Goal: Information Seeking & Learning: Get advice/opinions

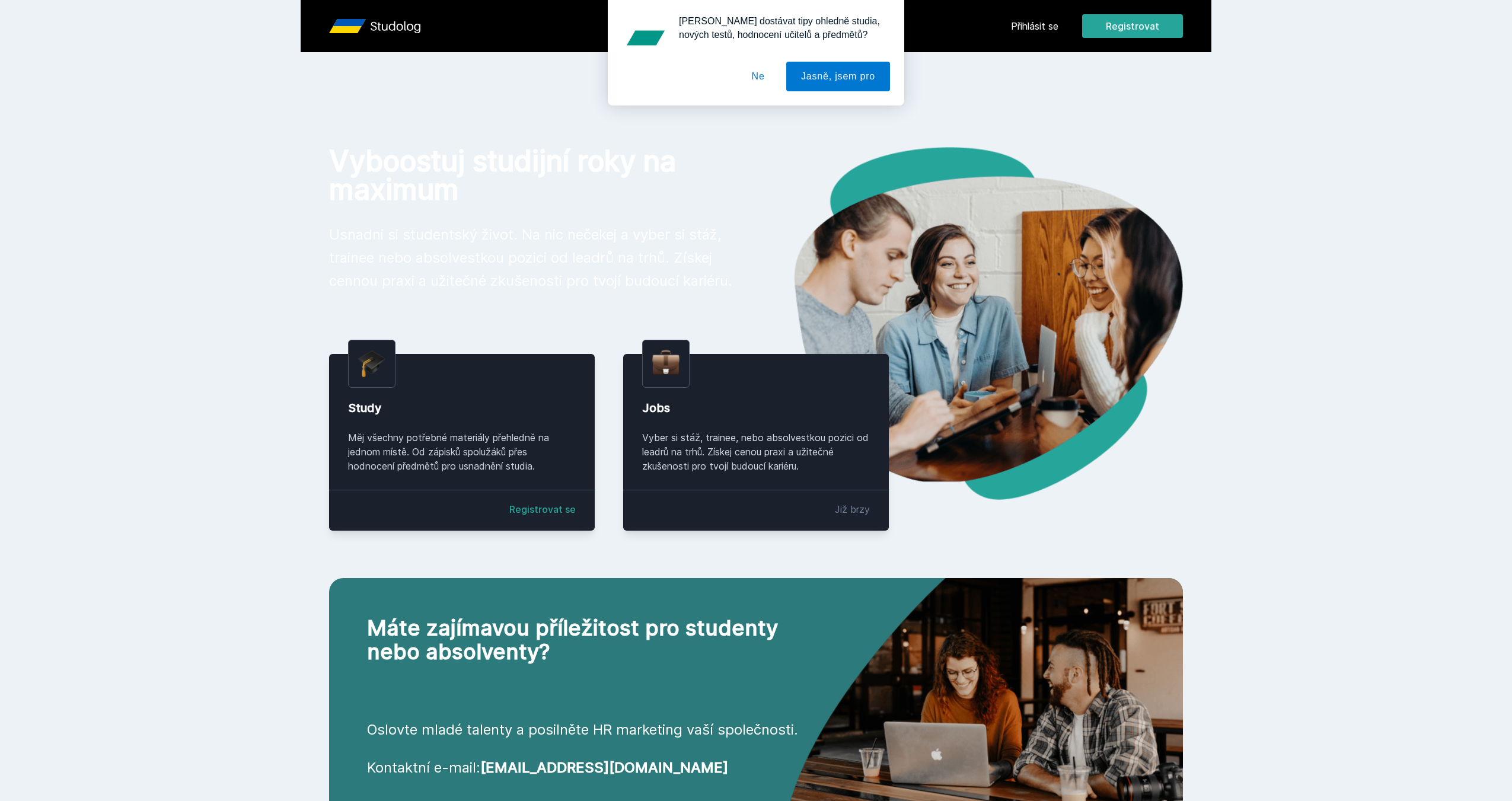
click at [1034, 18] on div "[PERSON_NAME] dostávat tipy ohledně studia, nových testů, hodnocení učitelů a p…" at bounding box center [756, 53] width 1512 height 106
click at [1036, 26] on div "[PERSON_NAME] dostávat tipy ohledně studia, nových testů, hodnocení učitelů a p…" at bounding box center [756, 53] width 1512 height 106
click at [766, 72] on button "Ne" at bounding box center [758, 77] width 43 height 30
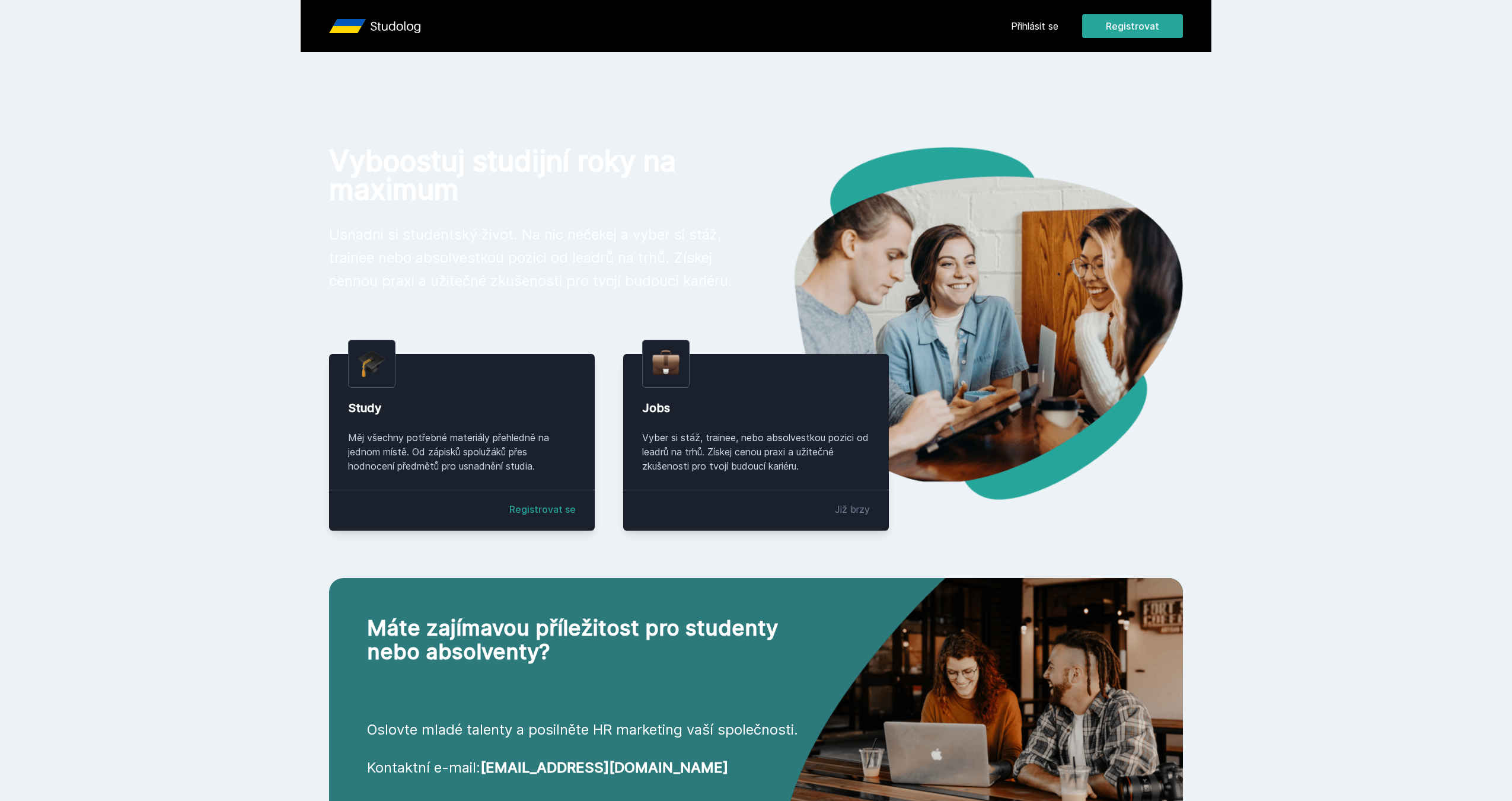
click at [1045, 24] on link "Přihlásit se" at bounding box center [1035, 26] width 48 height 14
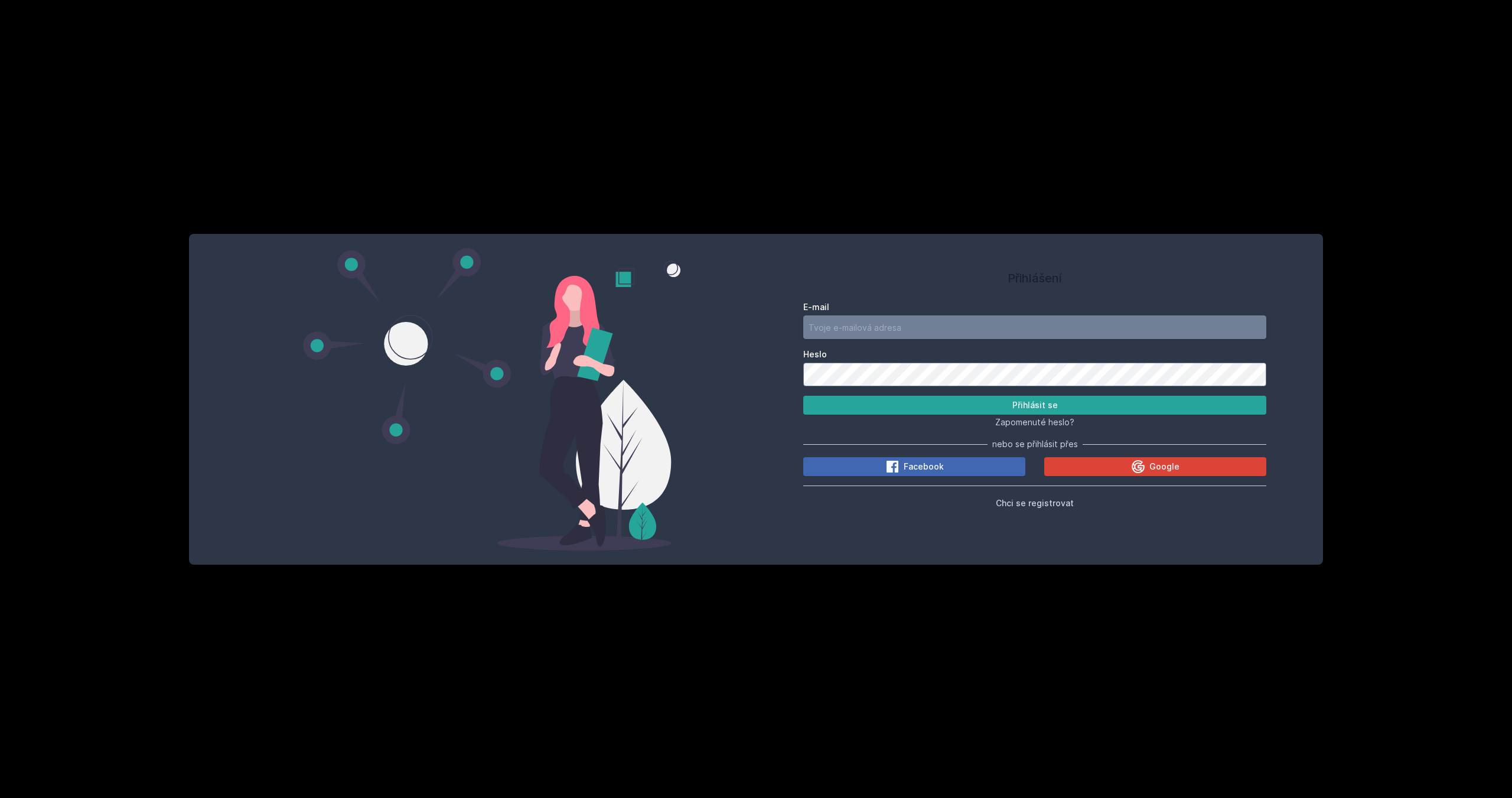
type input "[PERSON_NAME][EMAIL_ADDRESS][PERSON_NAME][DOMAIN_NAME]"
click at [985, 406] on button "Přihlásit se" at bounding box center [1035, 405] width 463 height 19
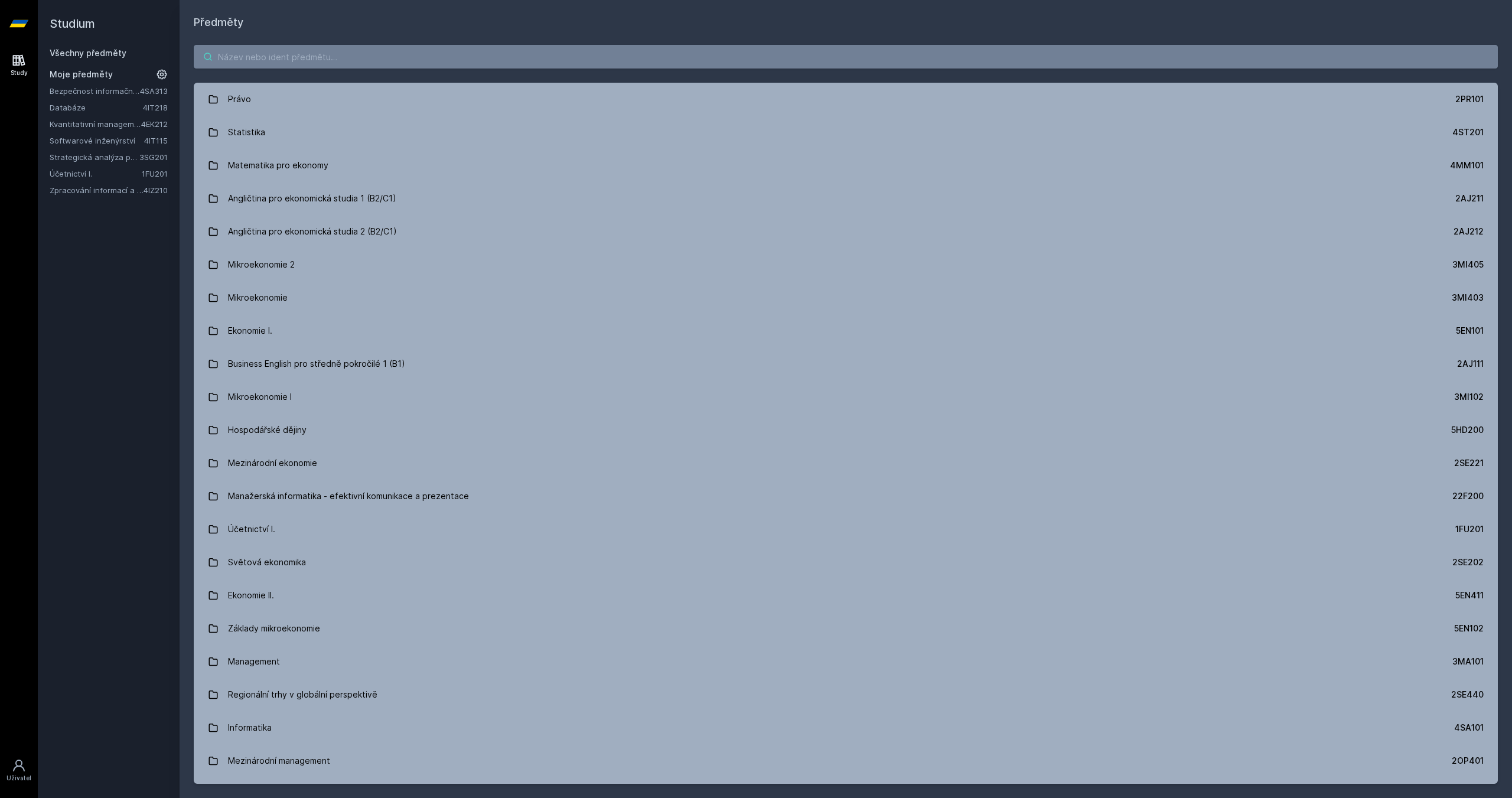
click at [277, 57] on input "search" at bounding box center [845, 57] width 1304 height 24
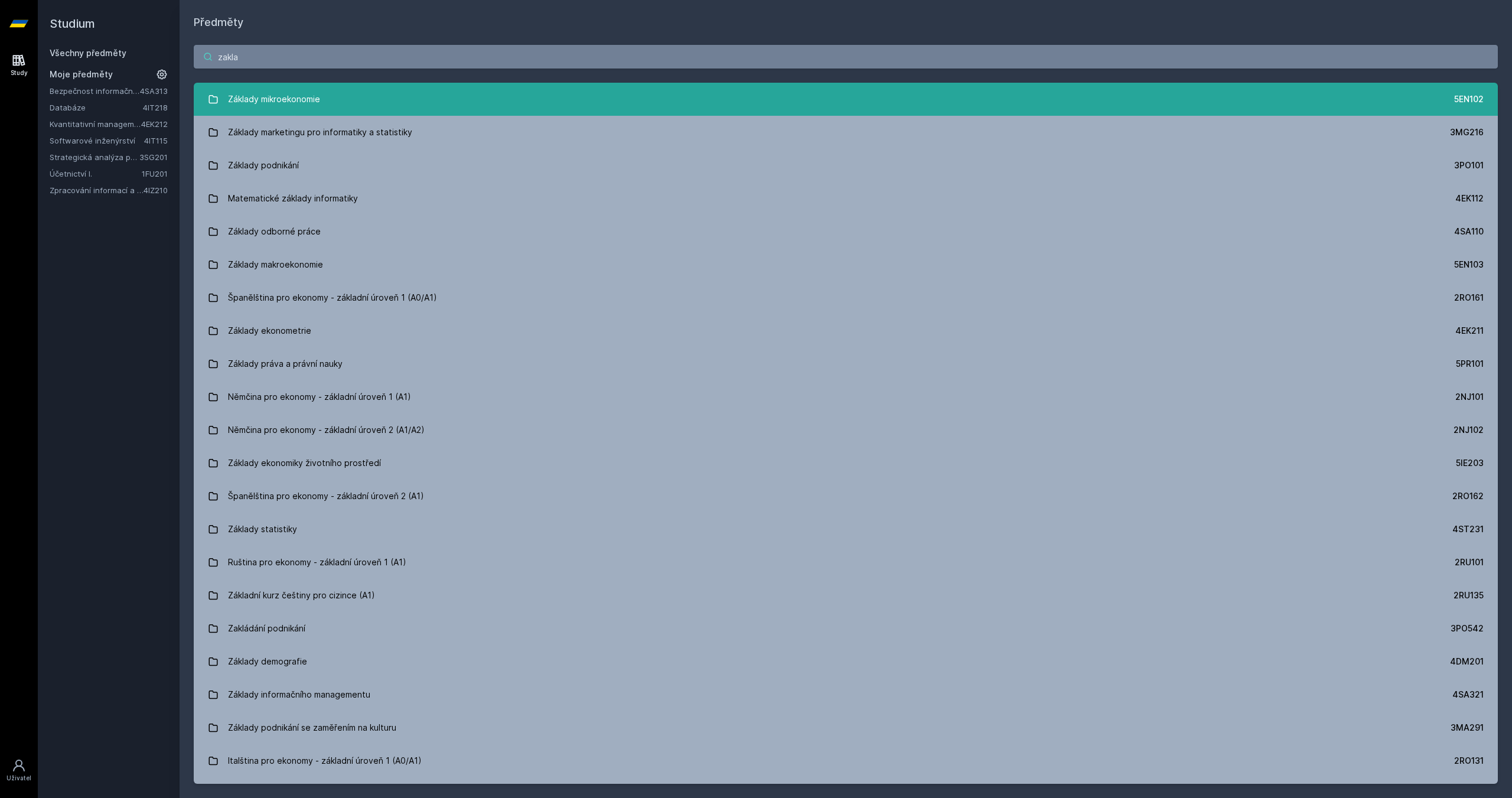
type input "zakla"
click at [305, 88] on div "Základy mikroekonomie" at bounding box center [274, 99] width 92 height 24
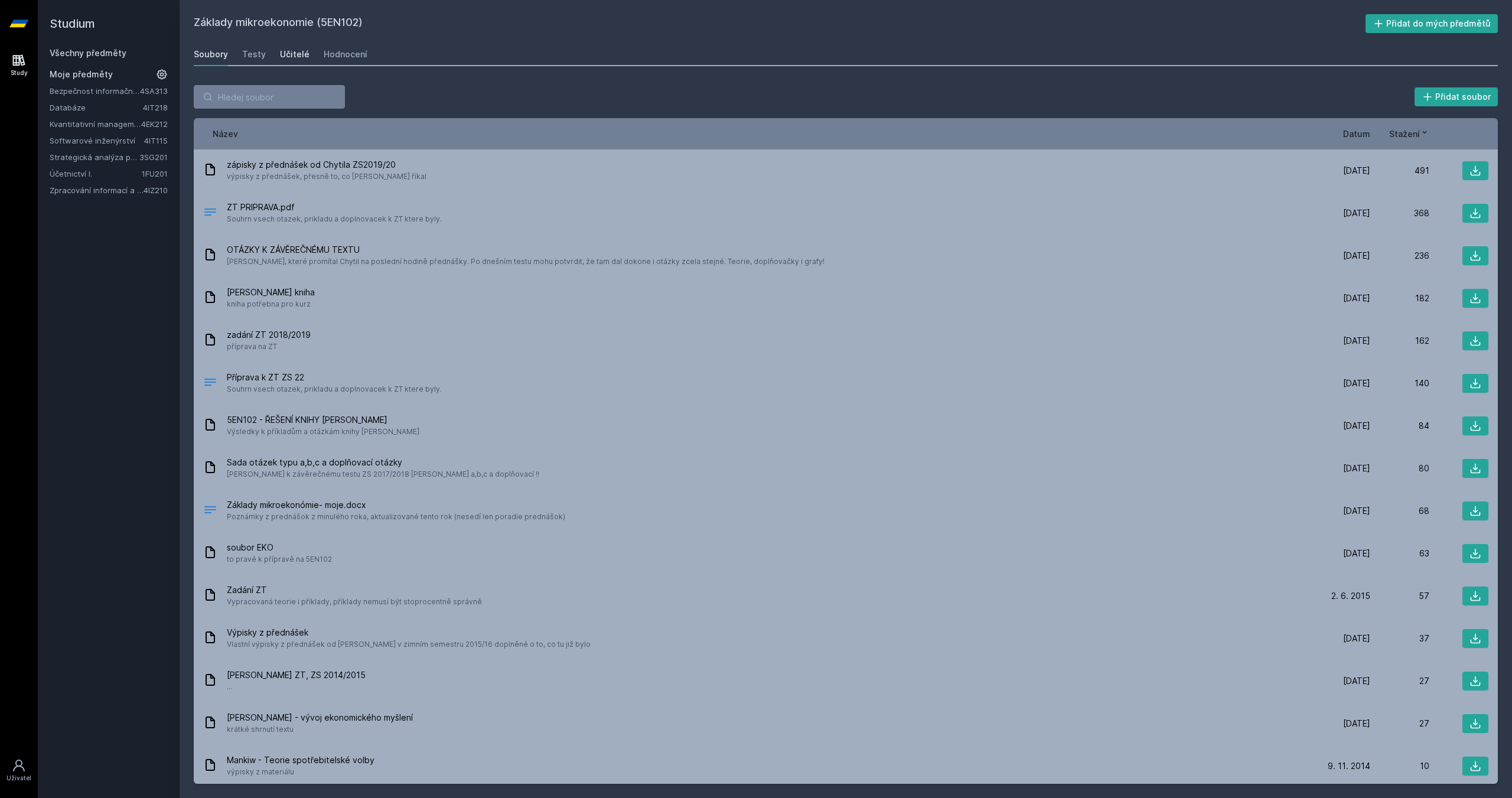
click at [298, 49] on div "Učitelé" at bounding box center [295, 54] width 30 height 12
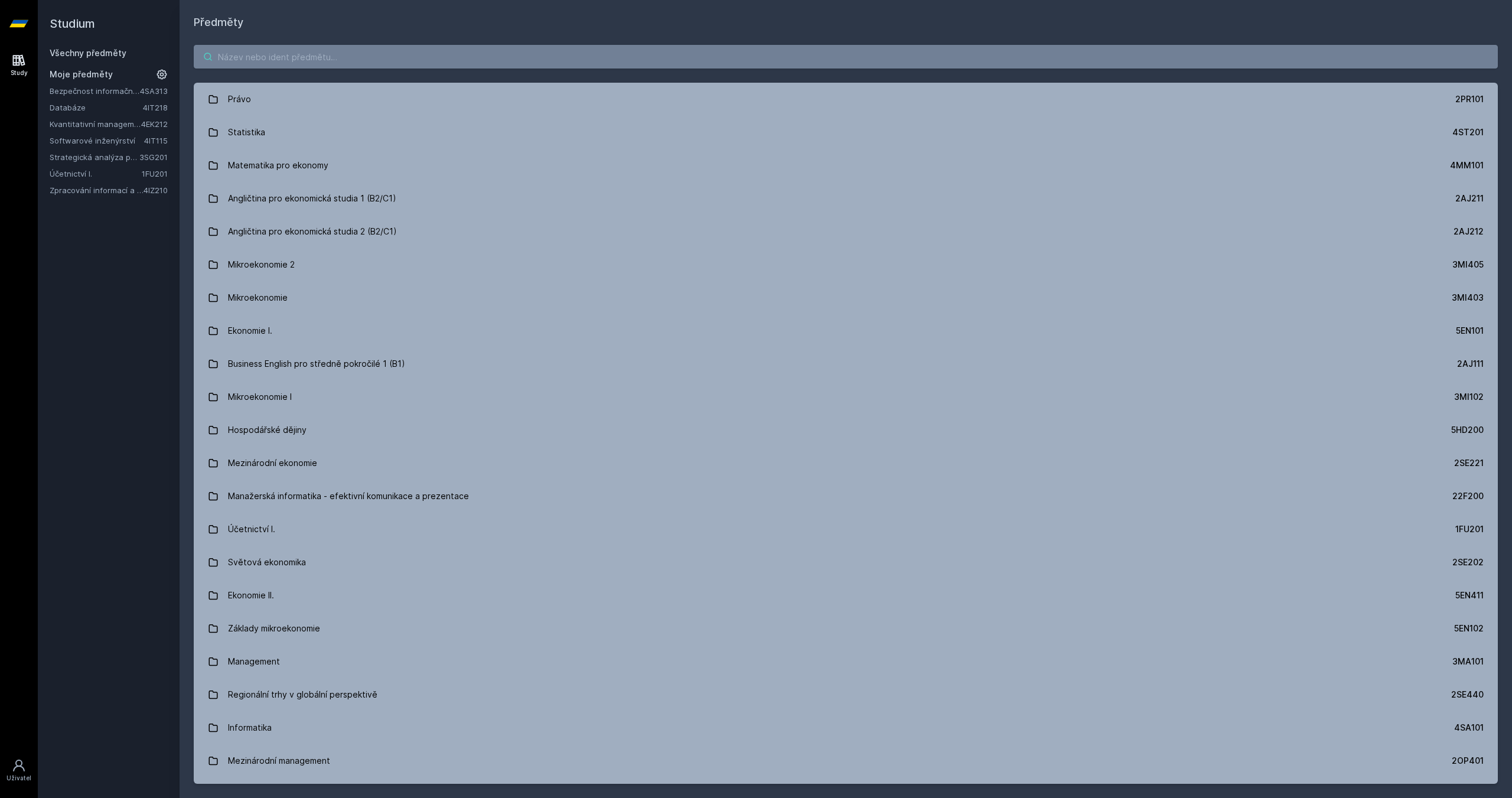
click at [230, 61] on input "search" at bounding box center [845, 57] width 1304 height 24
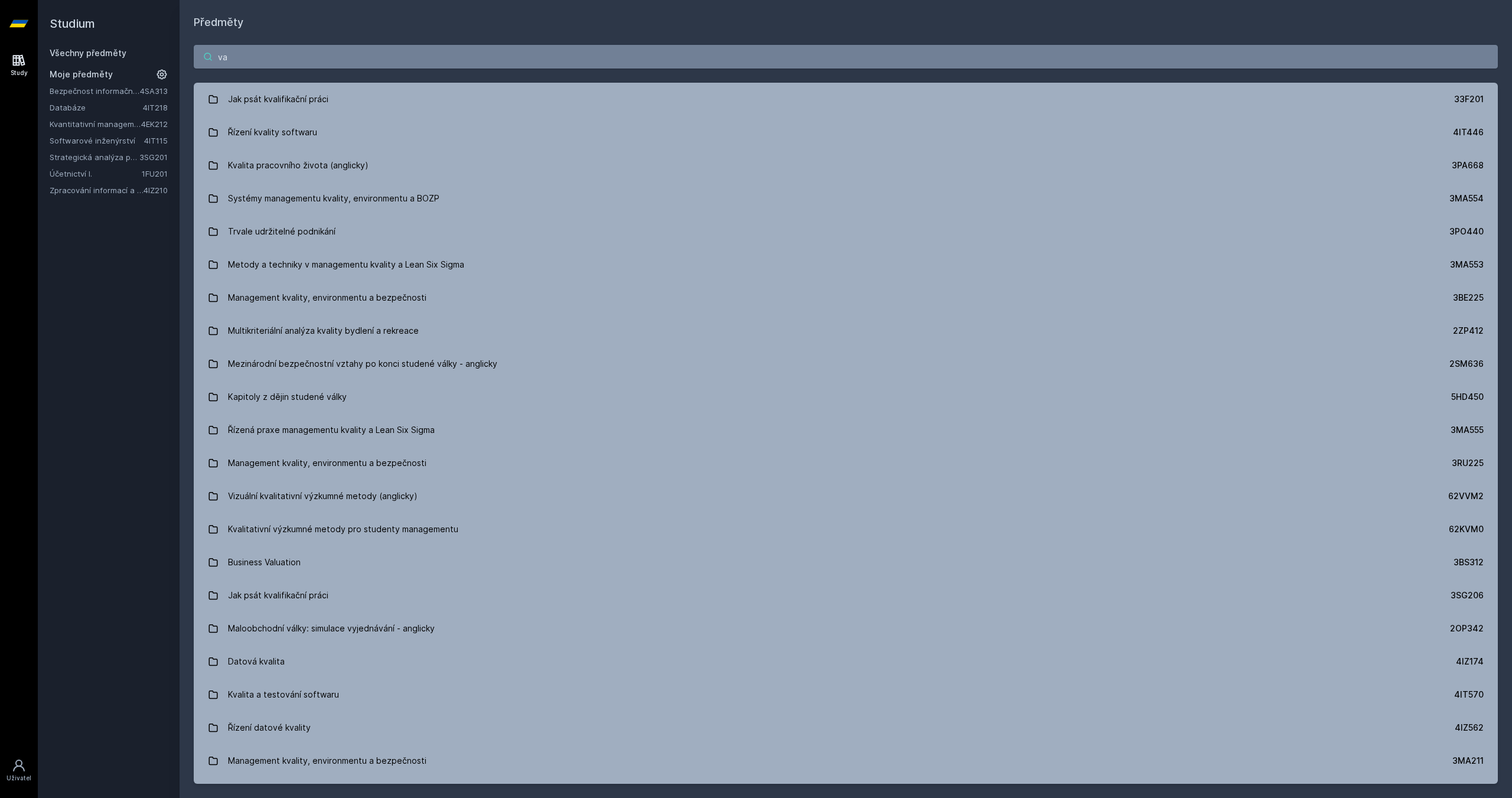
type input "v"
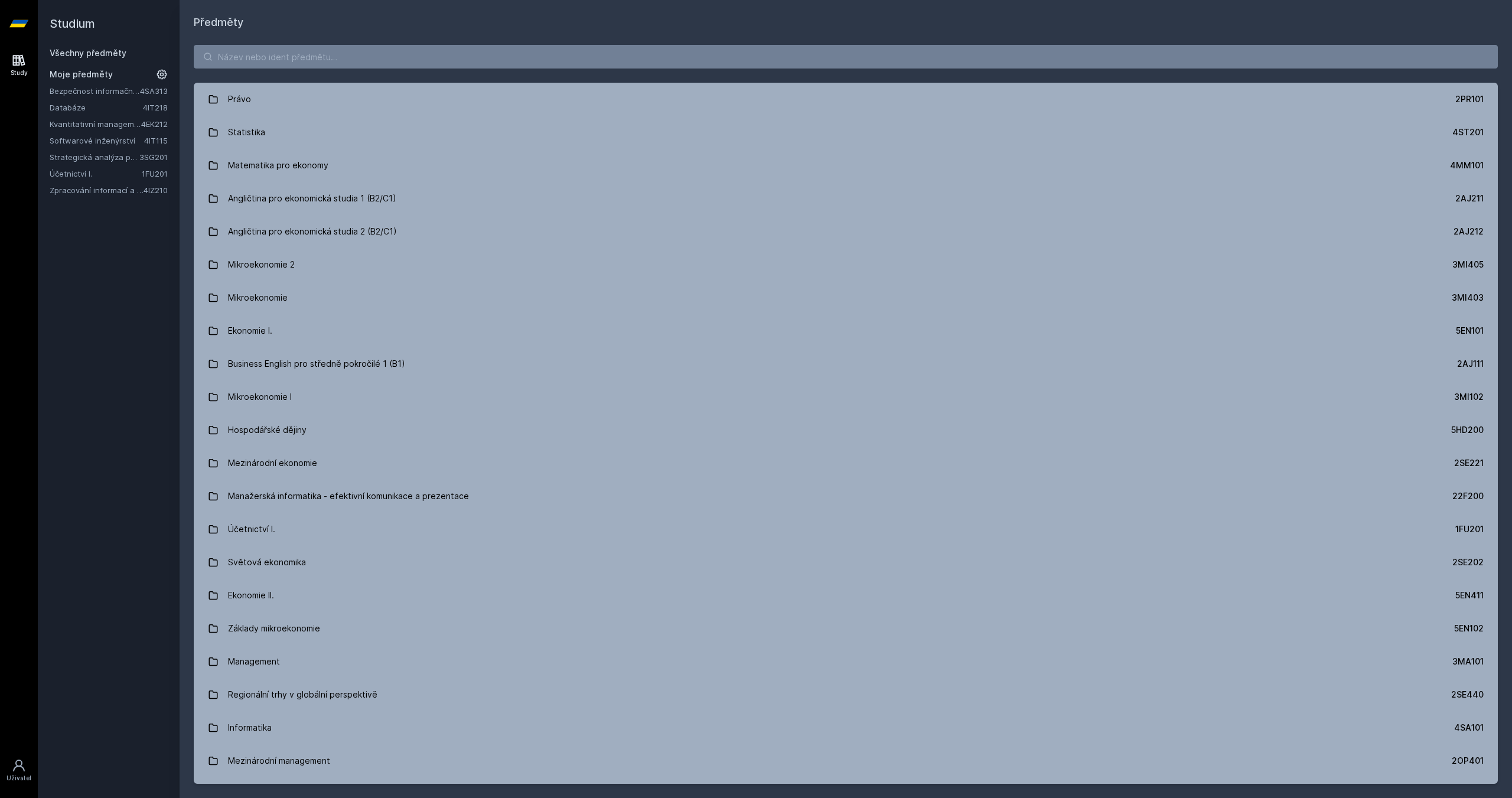
click at [303, 20] on h1 "Předměty" at bounding box center [845, 22] width 1304 height 17
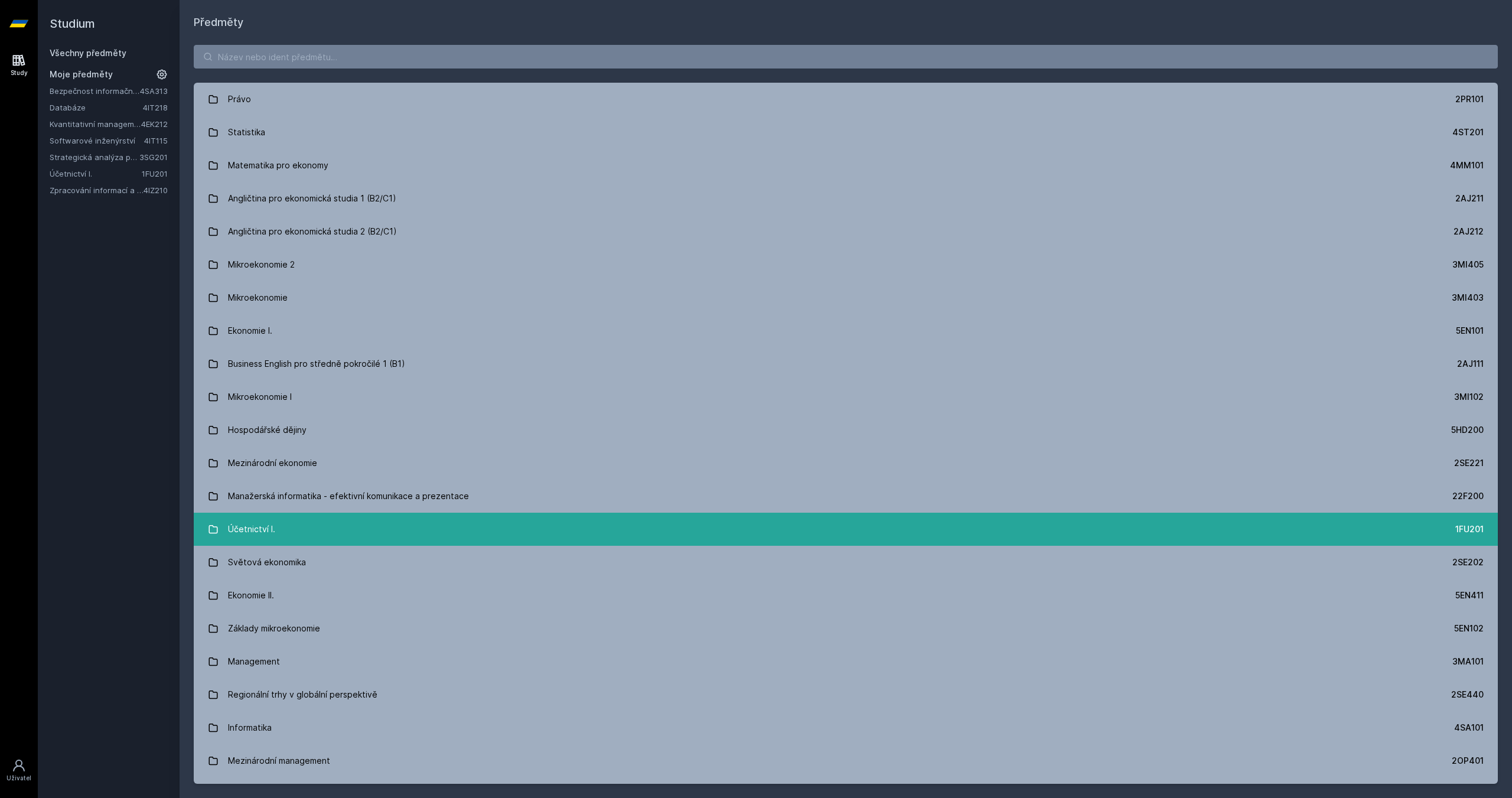
click at [322, 527] on link "Účetnictví I. 1FU201" at bounding box center [845, 529] width 1304 height 33
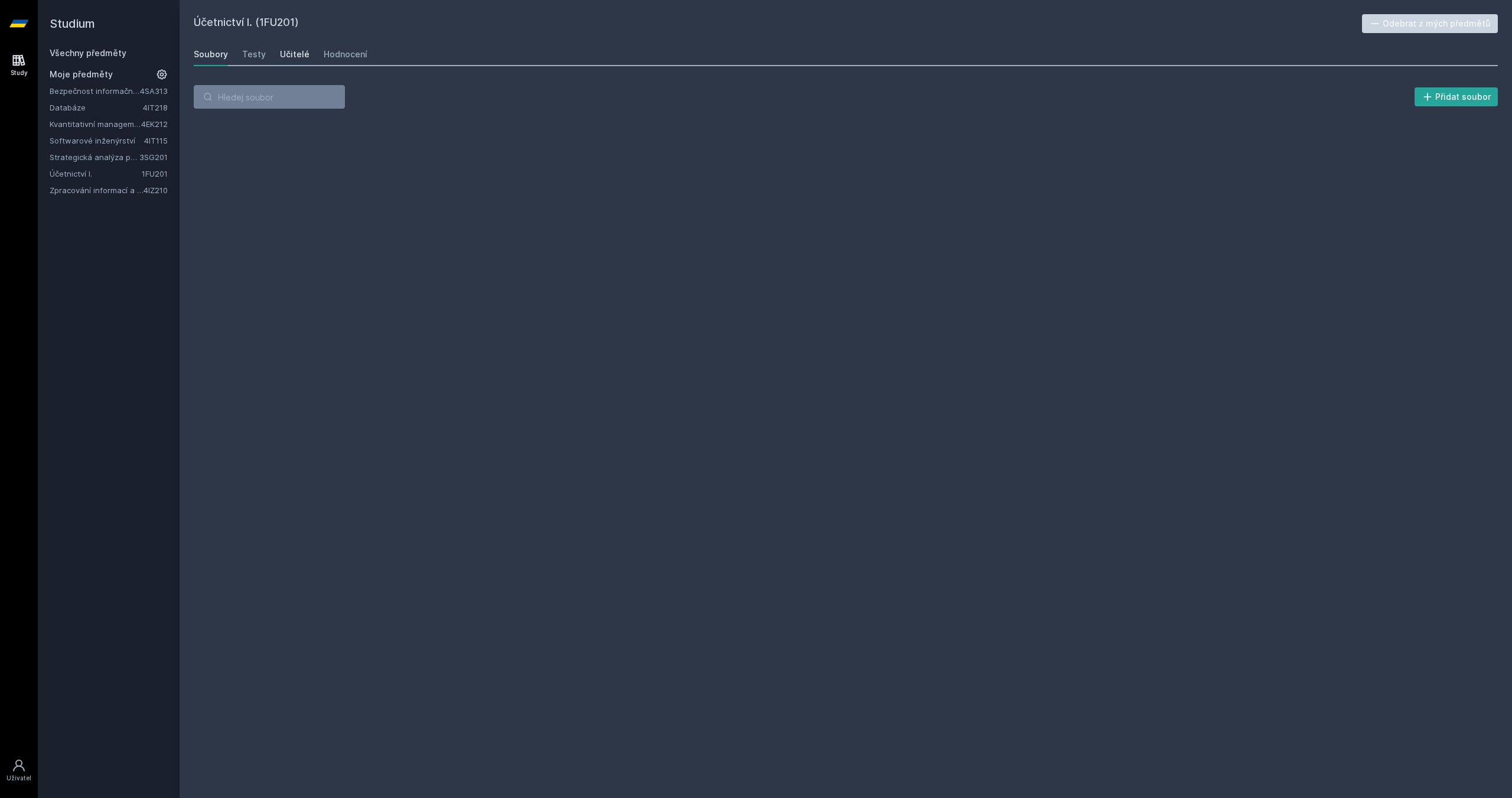
click at [298, 58] on div "Učitelé" at bounding box center [295, 54] width 30 height 12
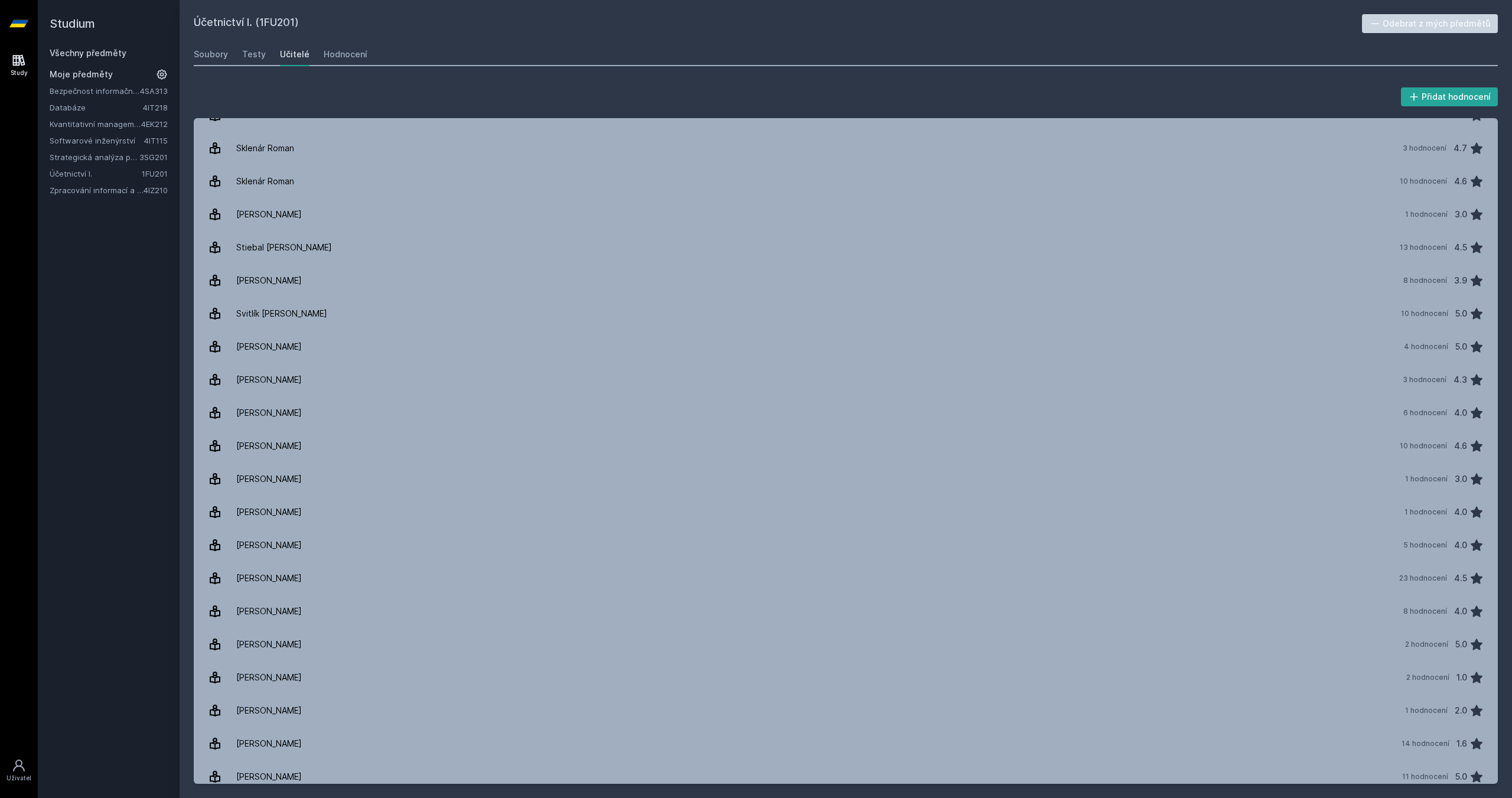
scroll to position [1748, 0]
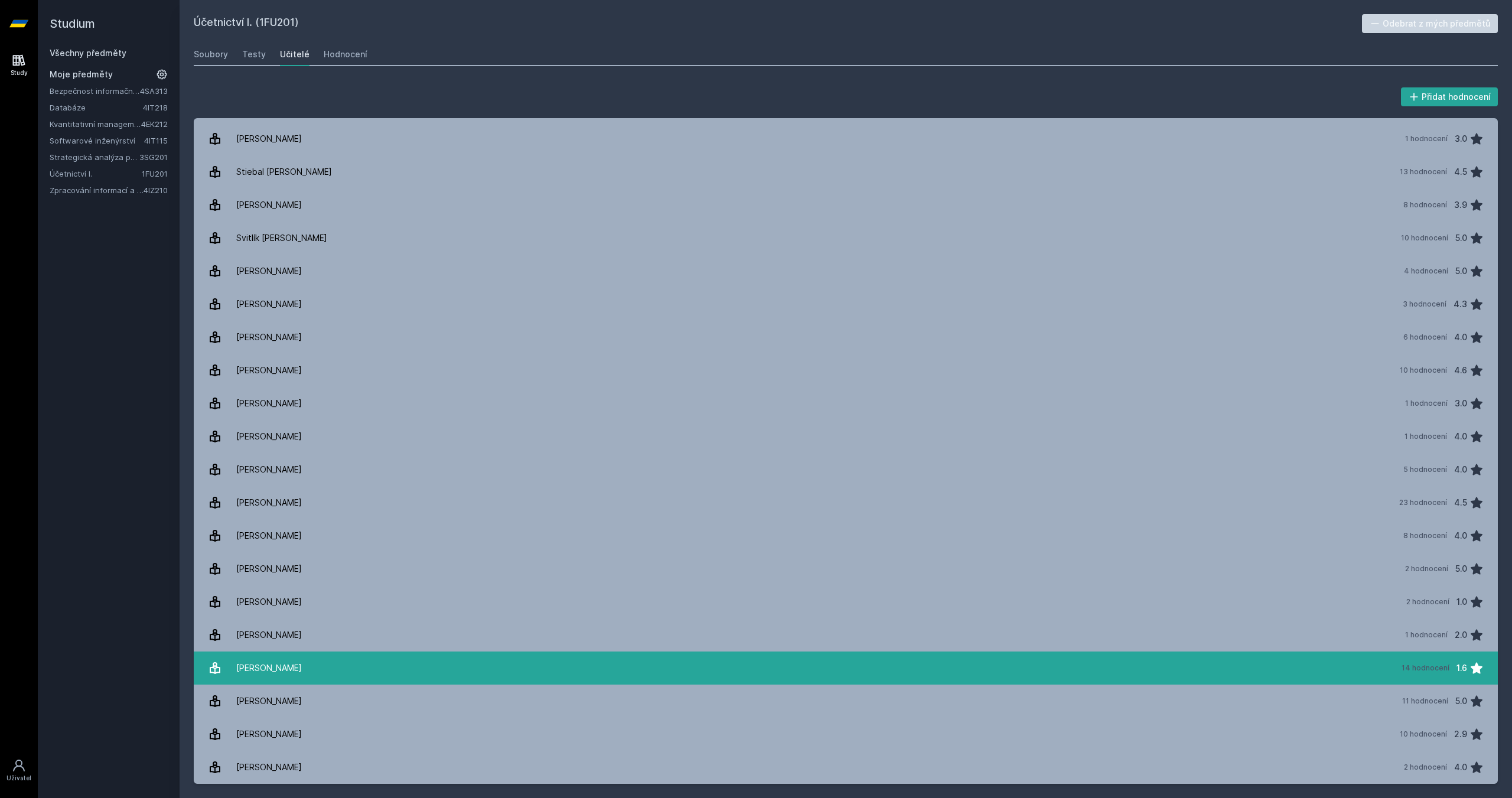
click at [779, 652] on link "[PERSON_NAME] 14 hodnocení 1.6" at bounding box center [845, 668] width 1304 height 33
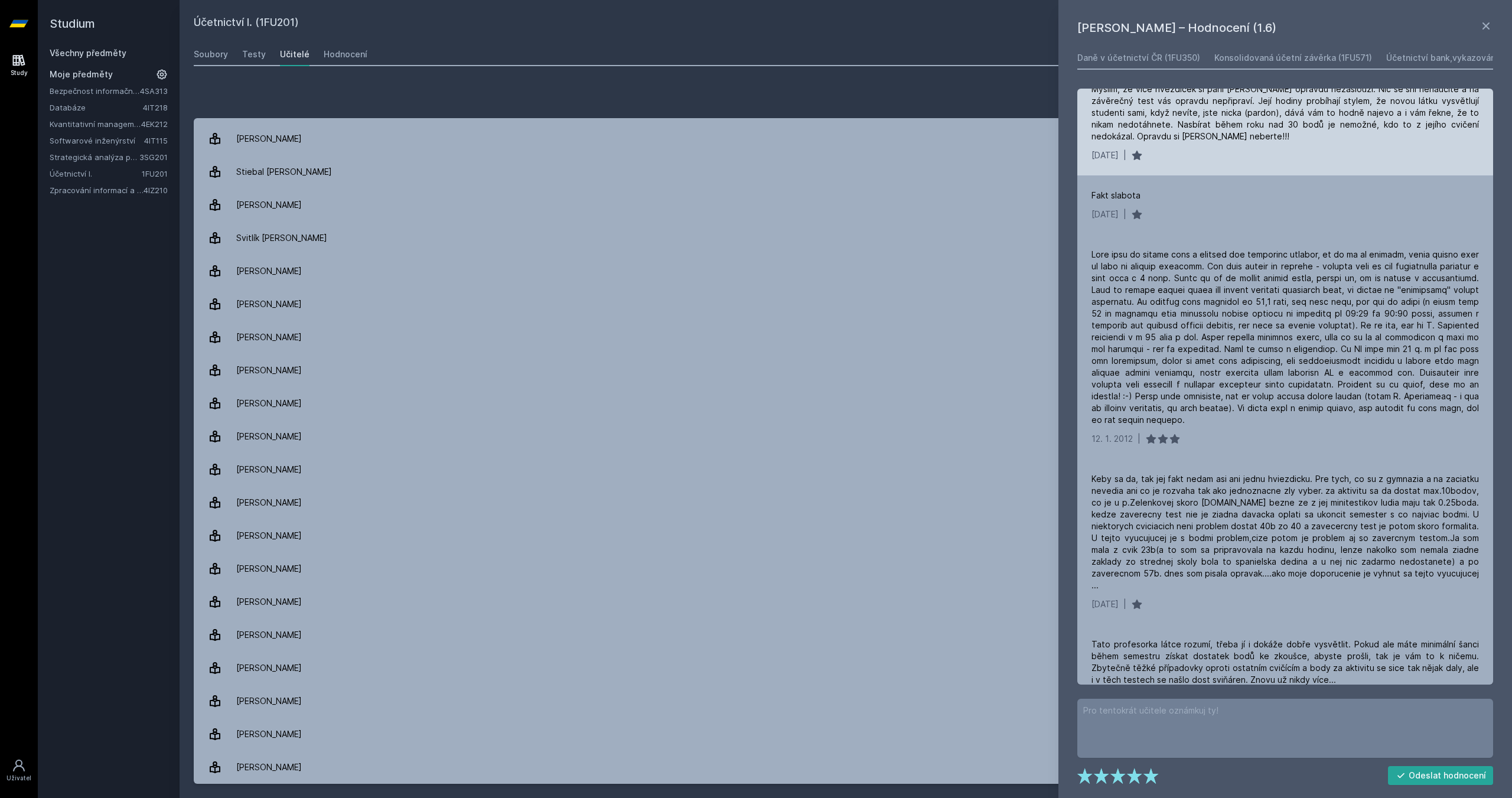
scroll to position [99, 0]
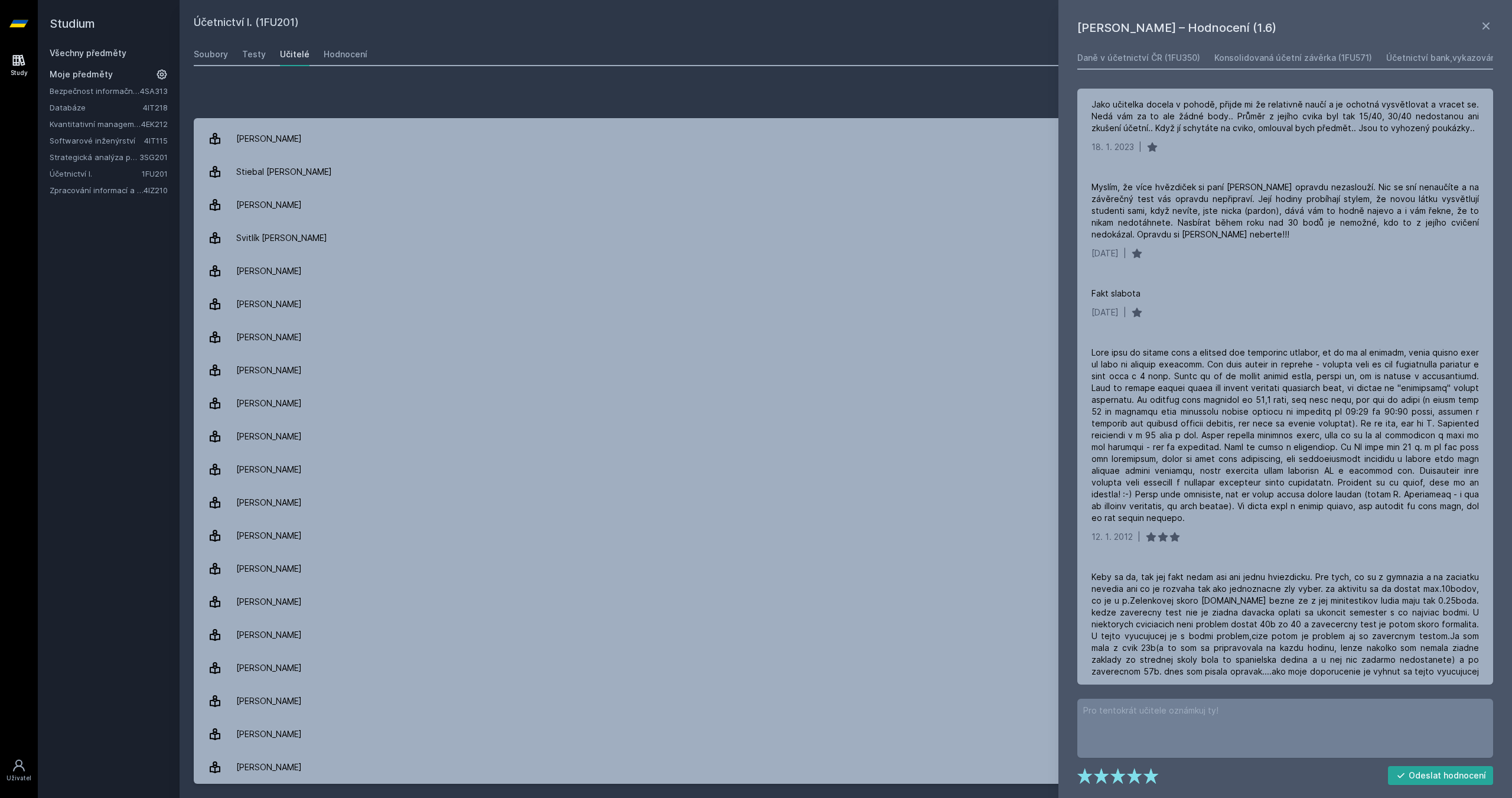
click at [883, 90] on div "Přidat hodnocení" at bounding box center [845, 97] width 1304 height 24
click at [1489, 23] on icon at bounding box center [1486, 26] width 7 height 7
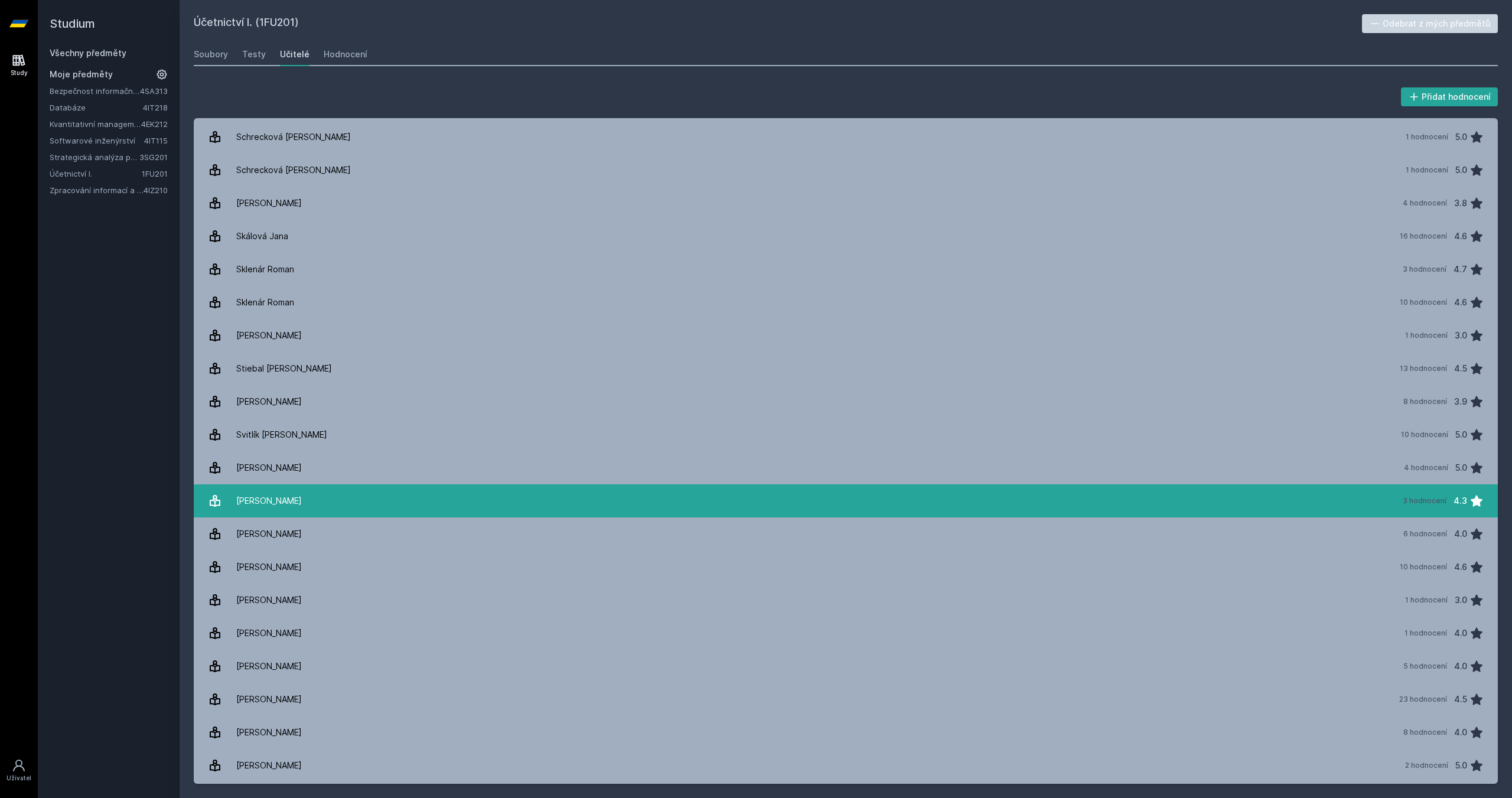
scroll to position [1748, 0]
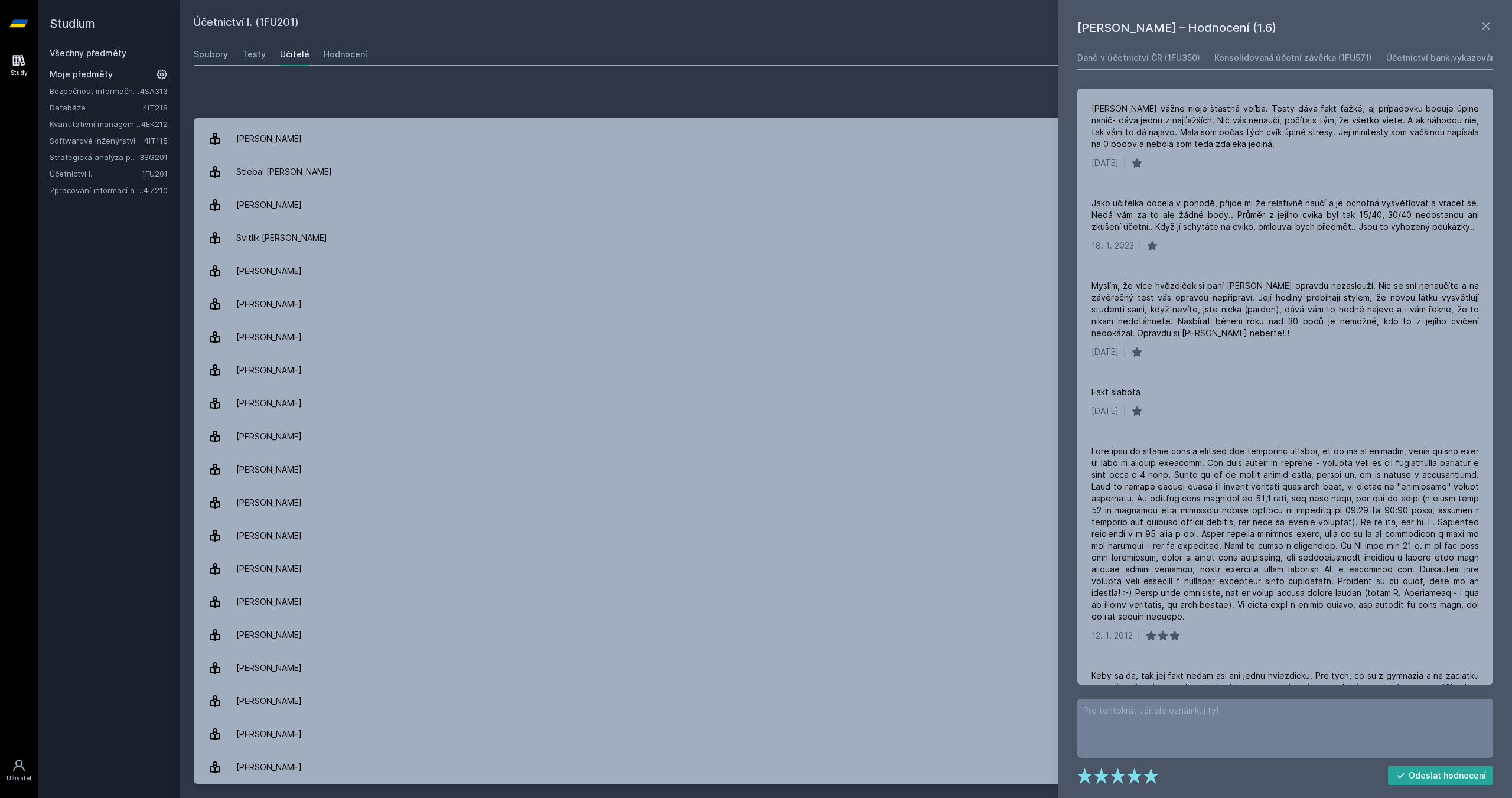
click at [76, 27] on h2 "Studium" at bounding box center [108, 24] width 118 height 47
click at [109, 54] on link "Všechny předměty" at bounding box center [88, 53] width 77 height 10
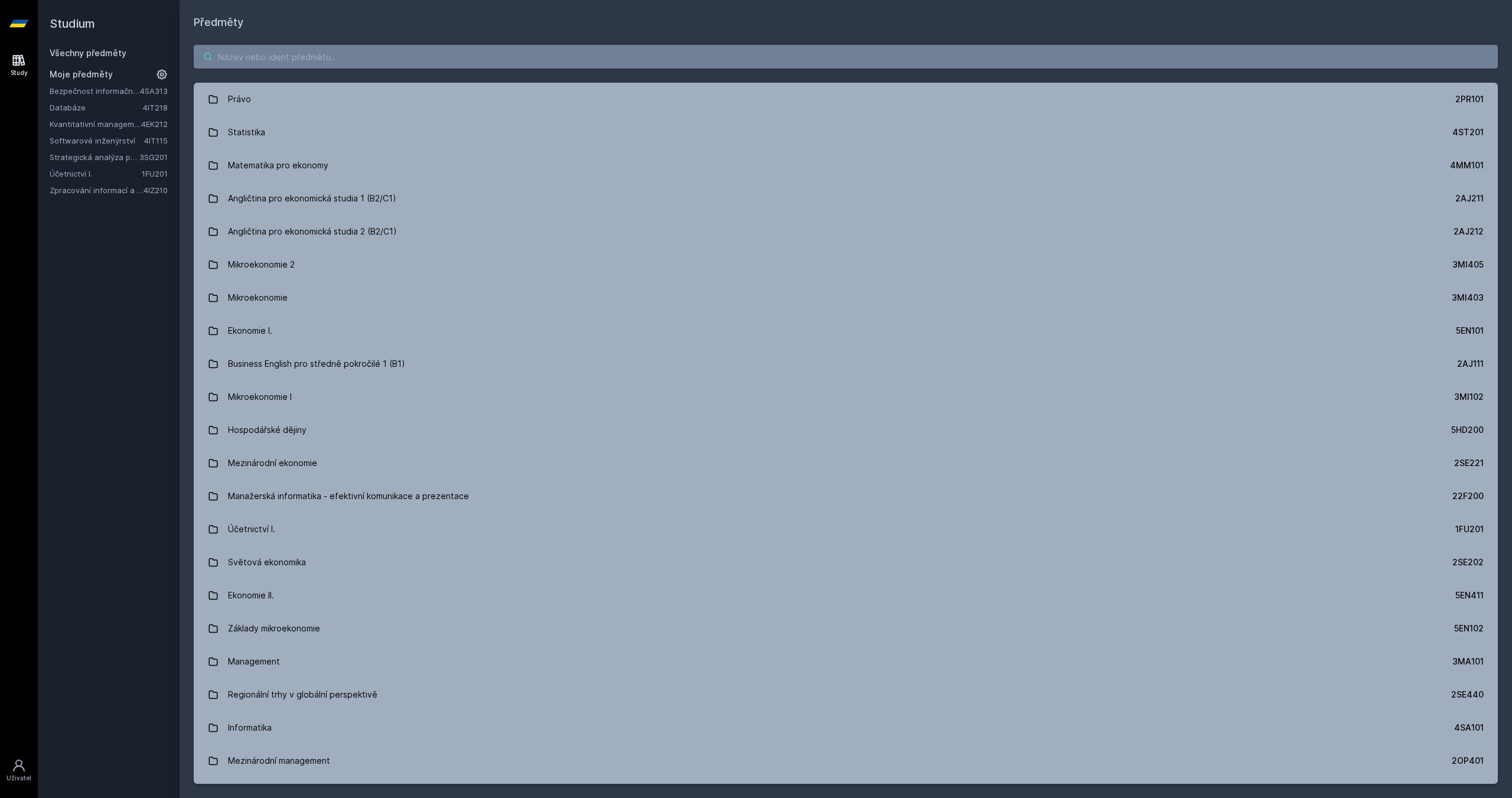
click at [216, 50] on input "search" at bounding box center [845, 57] width 1304 height 24
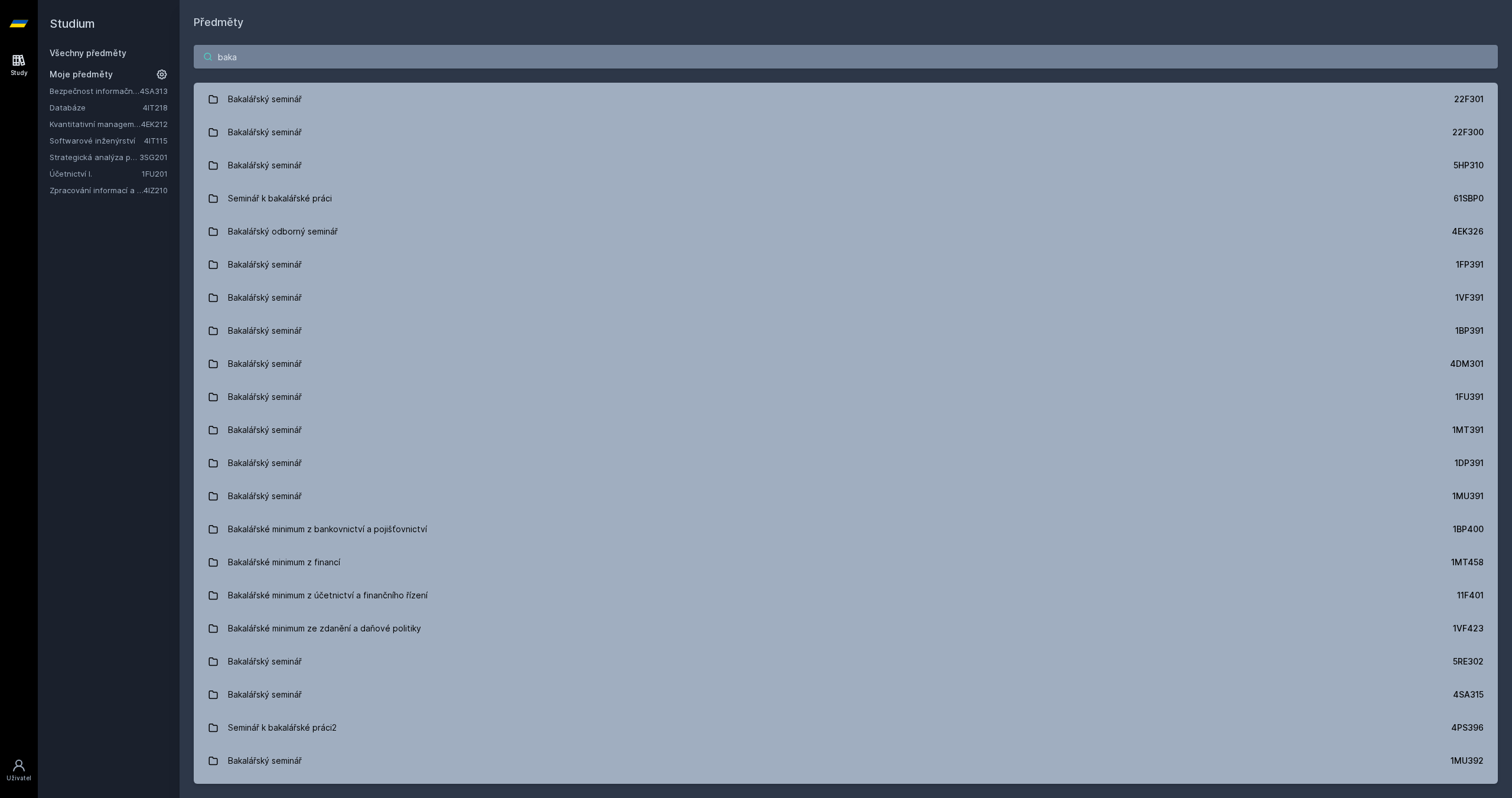
type input "baka"
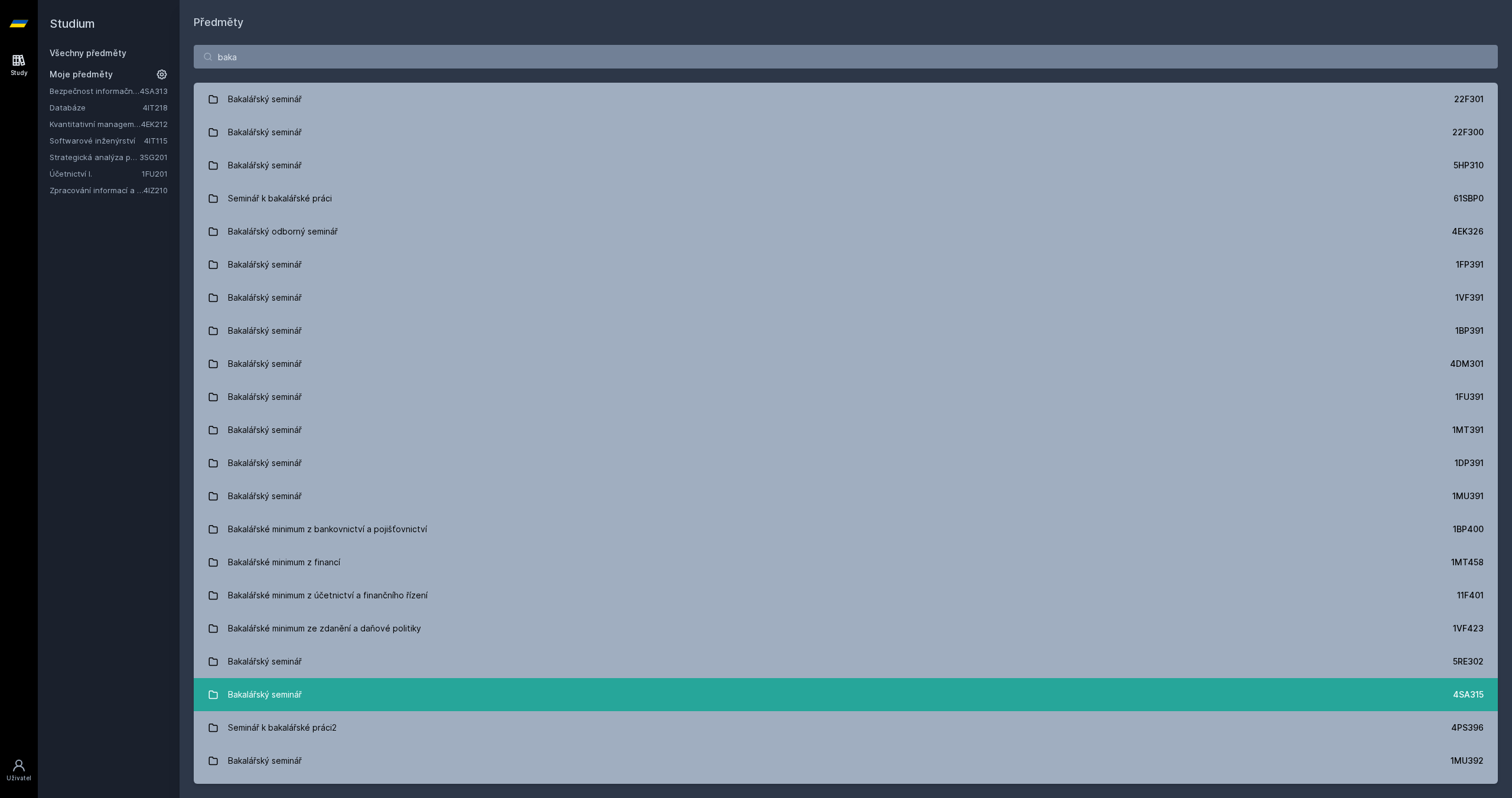
click at [316, 693] on link "Bakalářský seminář 4SA315" at bounding box center [845, 694] width 1304 height 33
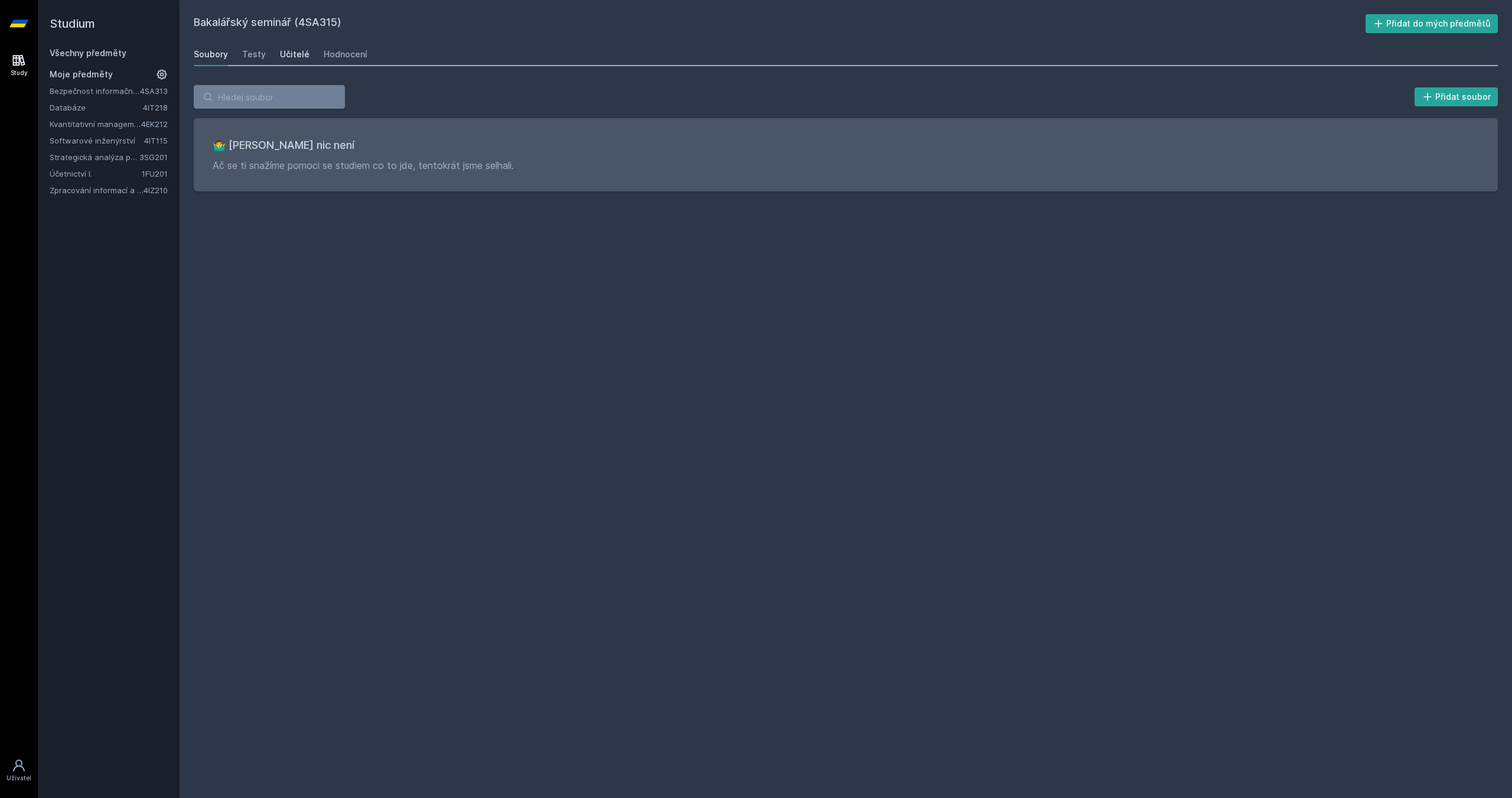
click at [289, 54] on div "Učitelé" at bounding box center [295, 54] width 30 height 12
click at [204, 52] on div "Soubory" at bounding box center [211, 54] width 34 height 12
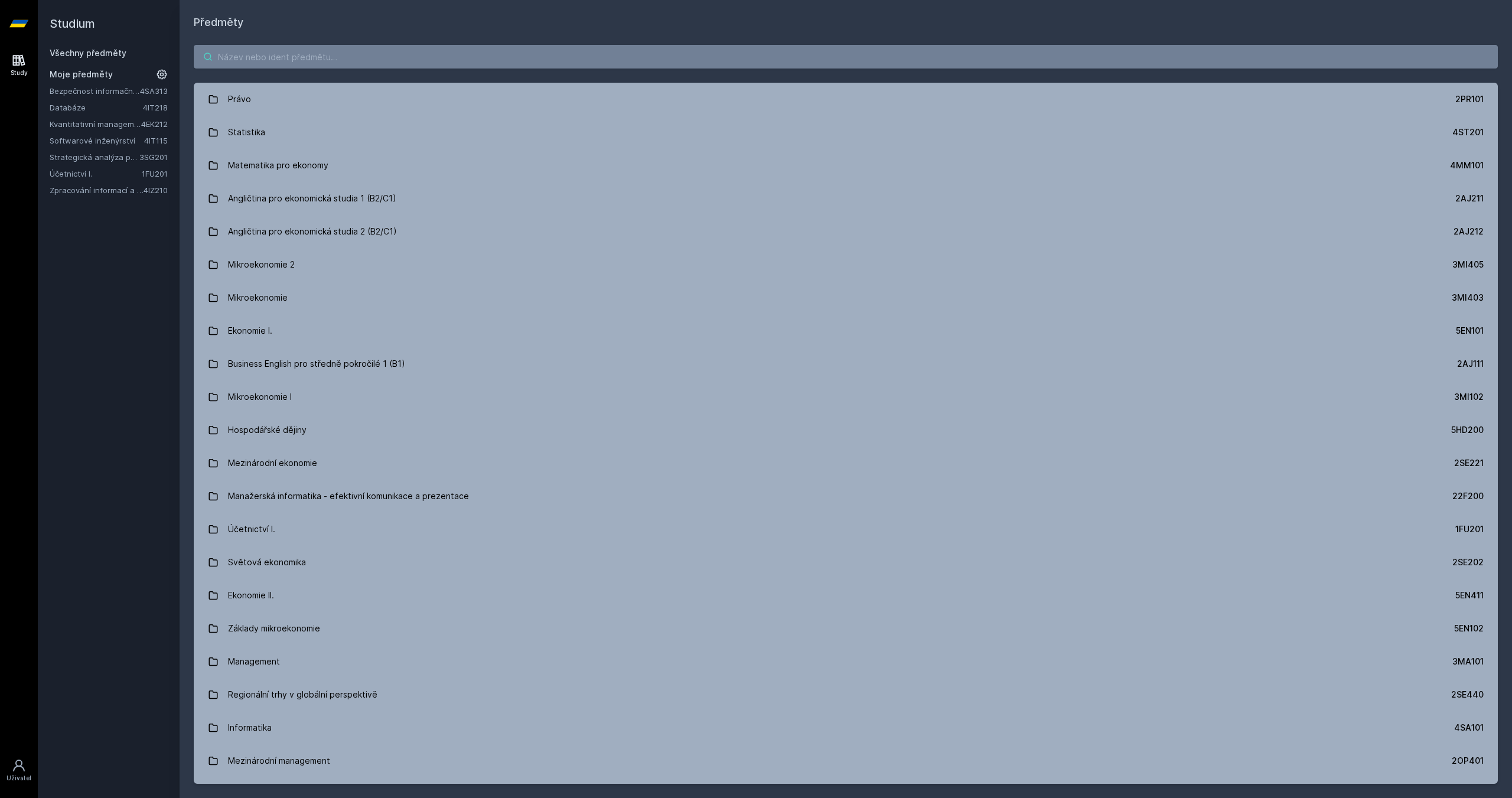
click at [268, 60] on input "search" at bounding box center [845, 57] width 1304 height 24
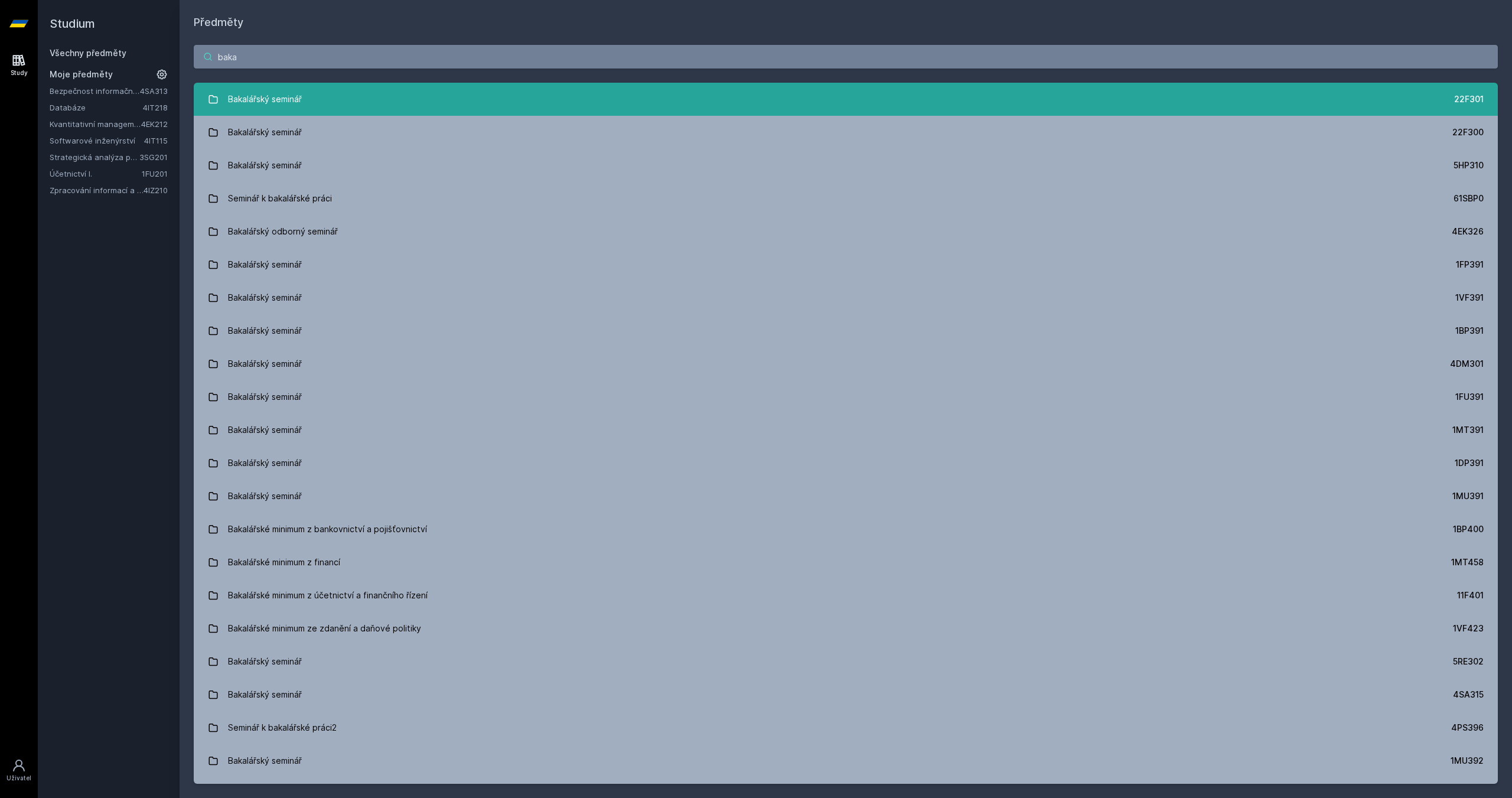
type input "baka"
click at [296, 102] on div "Bakalářský seminář" at bounding box center [265, 99] width 74 height 24
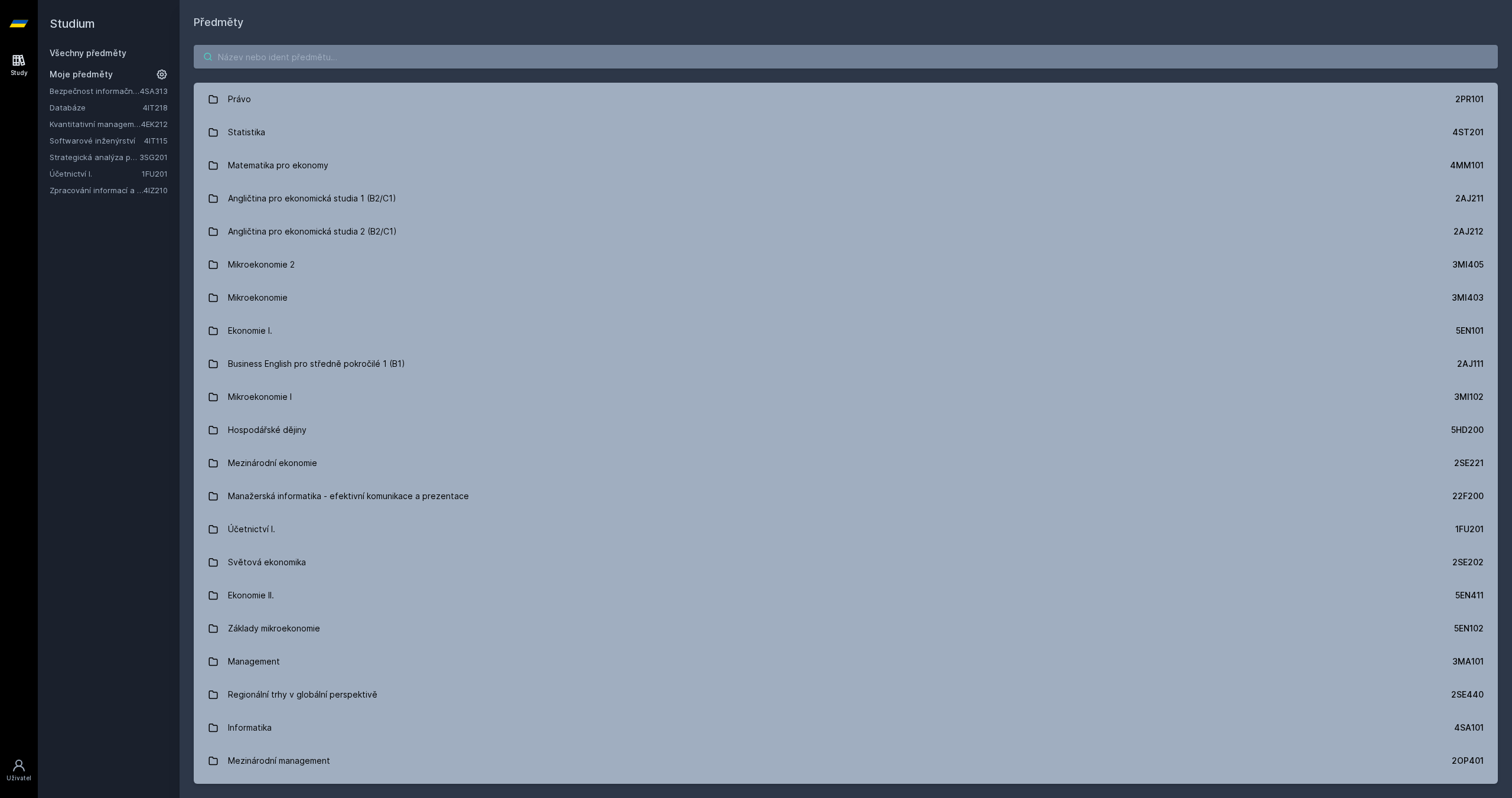
click at [258, 60] on input "search" at bounding box center [845, 57] width 1304 height 24
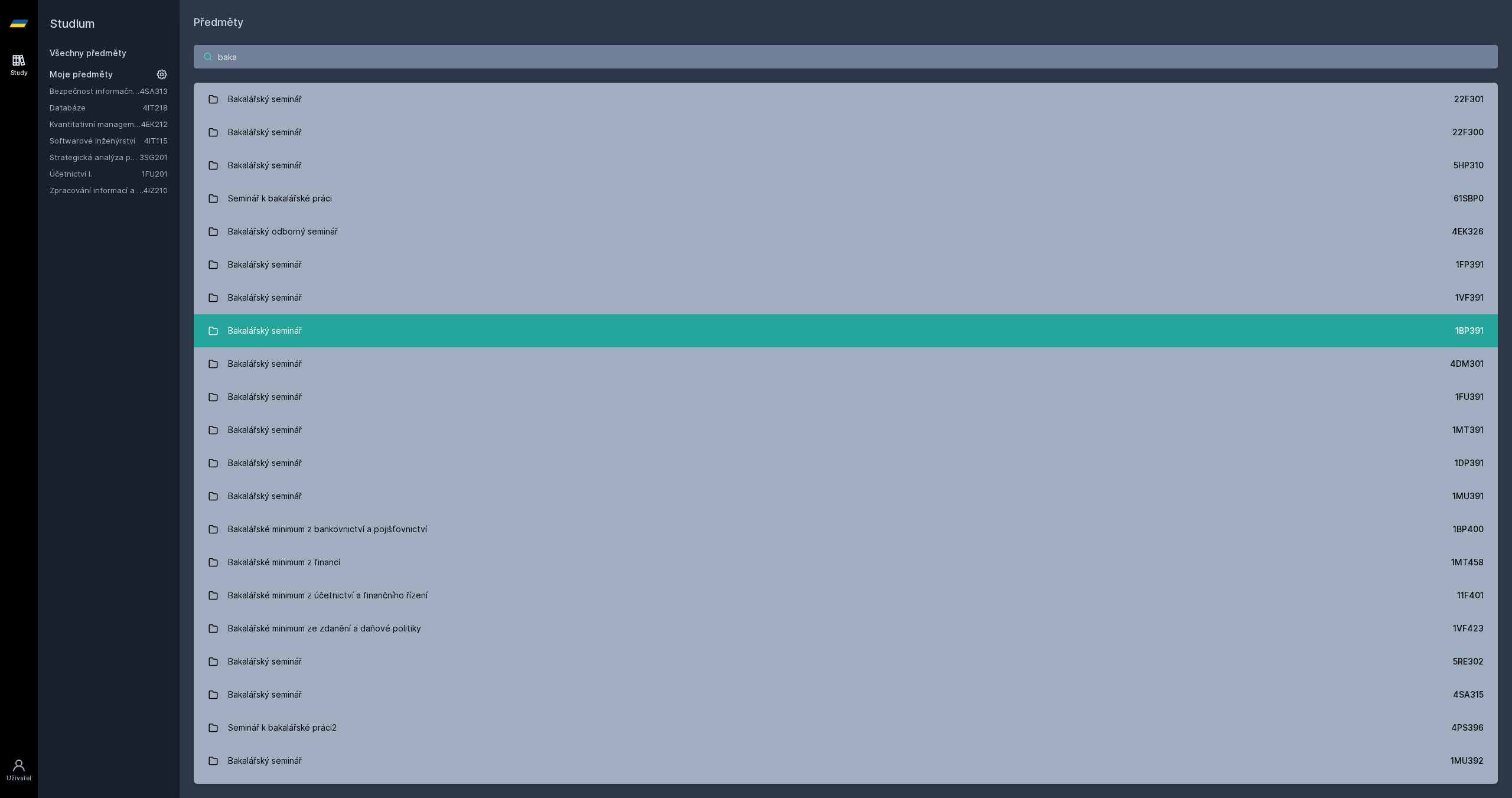
type input "baka"
click at [317, 332] on link "Bakalářský seminář 1BP391" at bounding box center [845, 331] width 1304 height 33
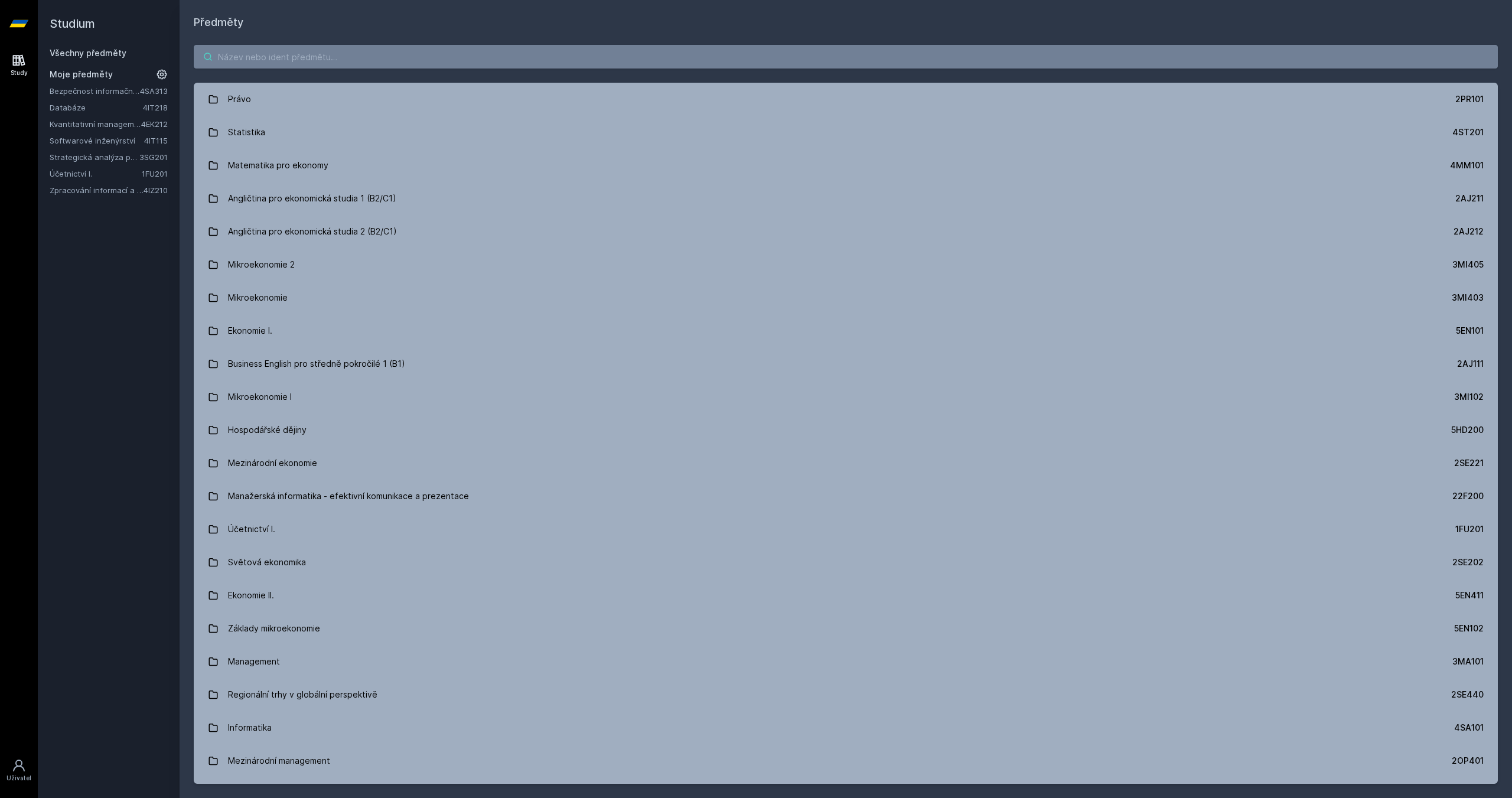
click at [298, 52] on input "search" at bounding box center [845, 57] width 1304 height 24
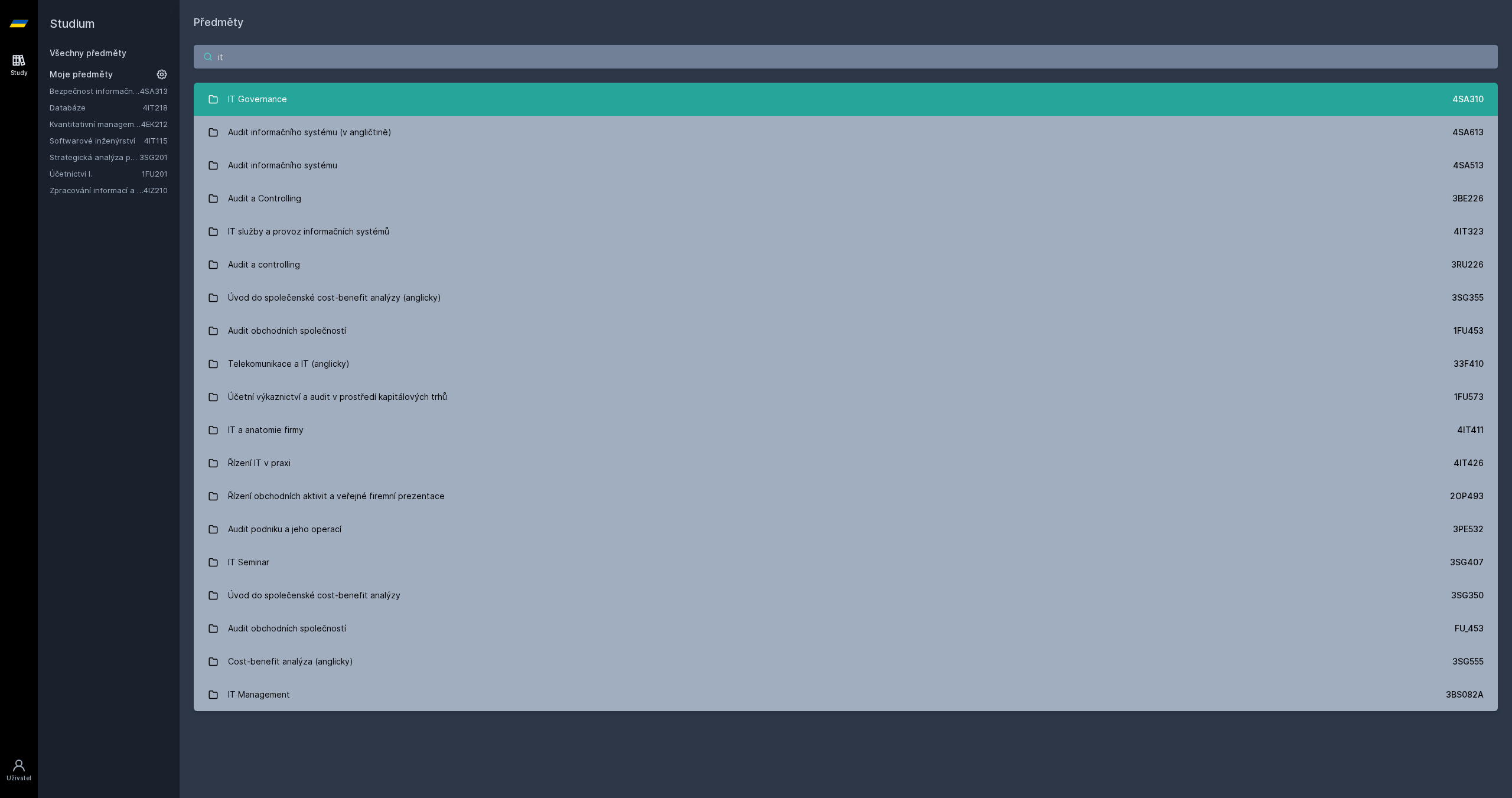
type input "it"
click at [430, 103] on link "IT Governance 4SA310" at bounding box center [845, 99] width 1304 height 33
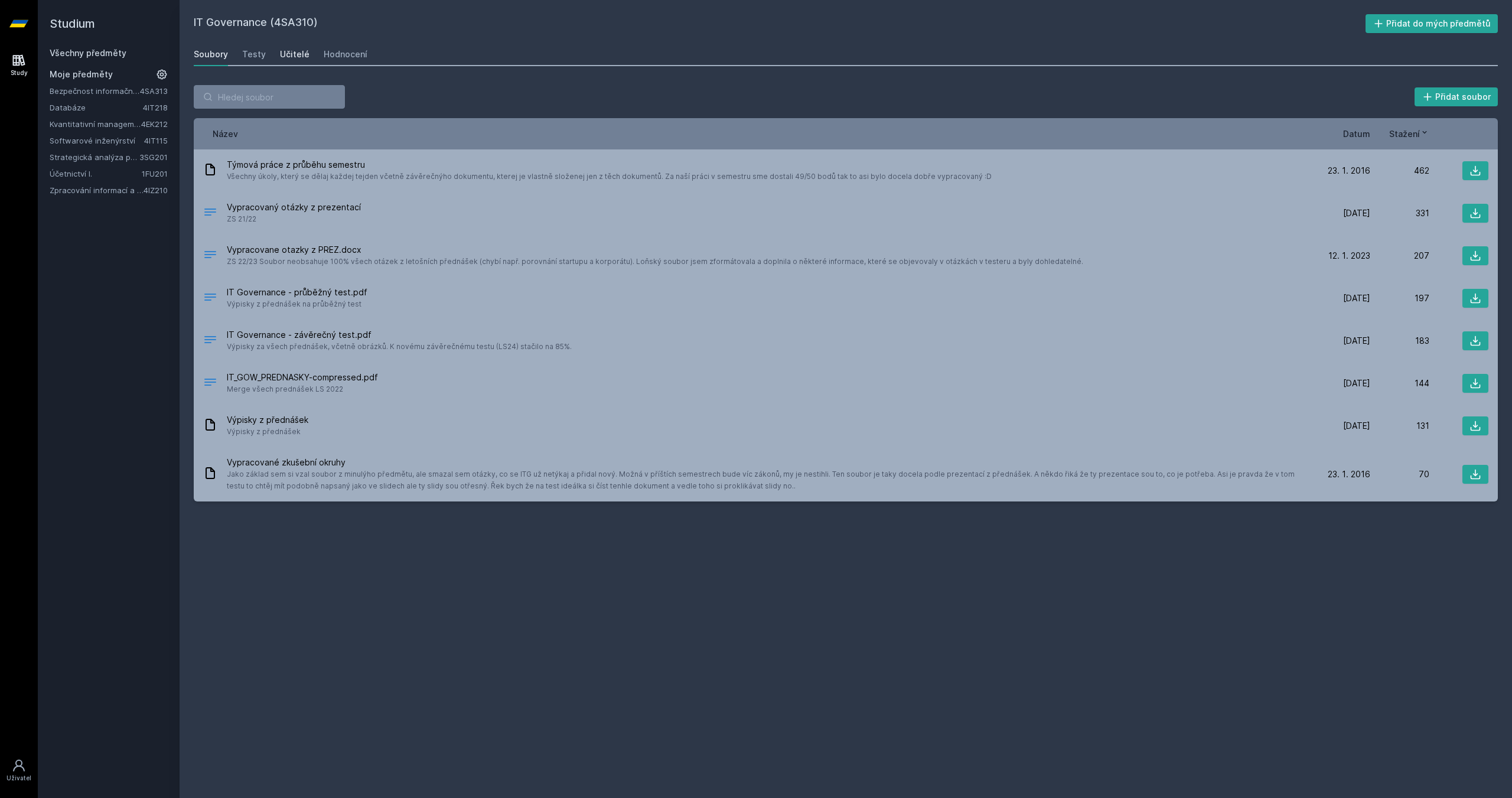
click at [288, 55] on div "Učitelé" at bounding box center [295, 54] width 30 height 12
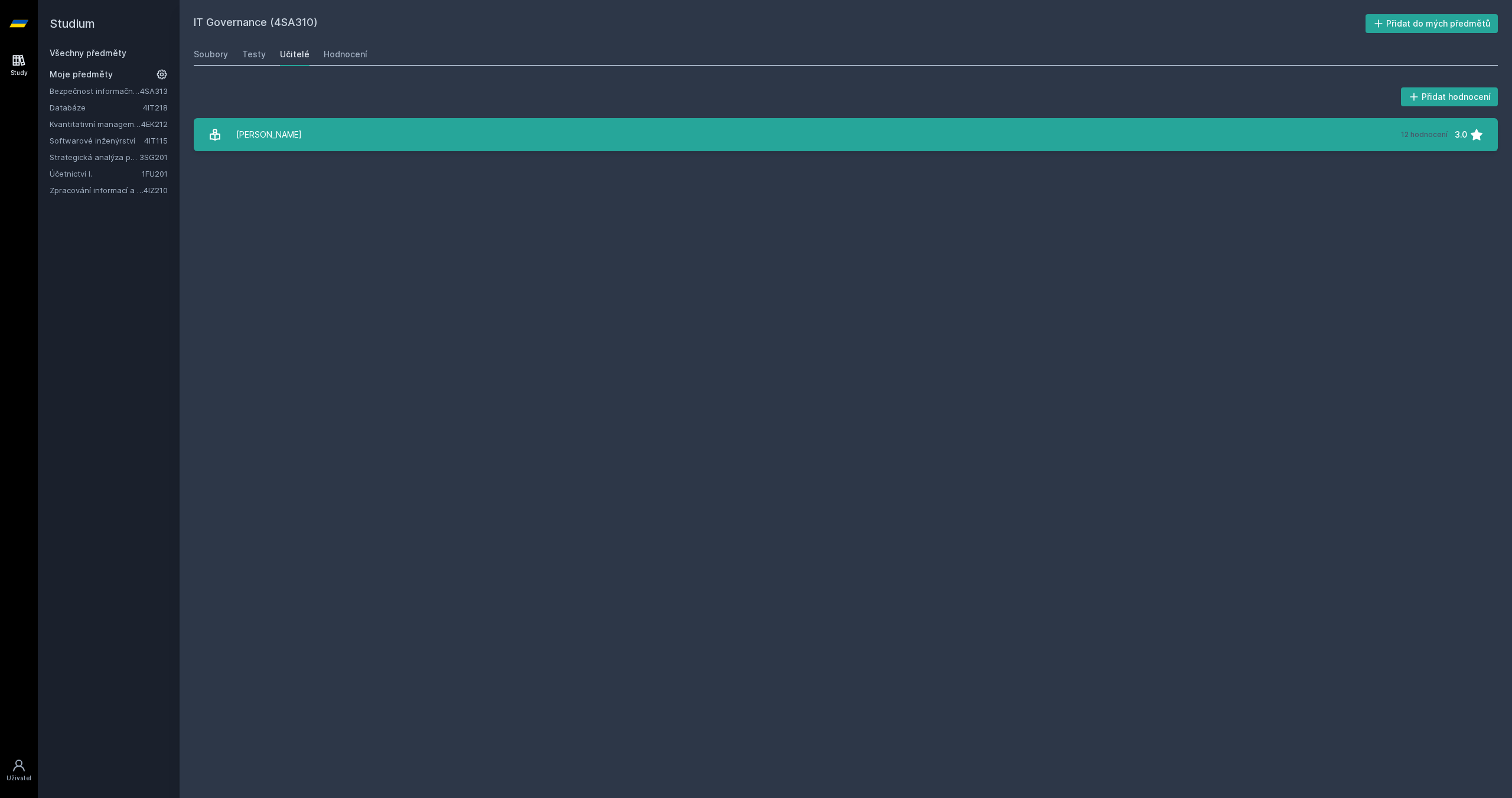
click at [414, 143] on link "[PERSON_NAME] 12 hodnocení 3.0" at bounding box center [845, 134] width 1304 height 33
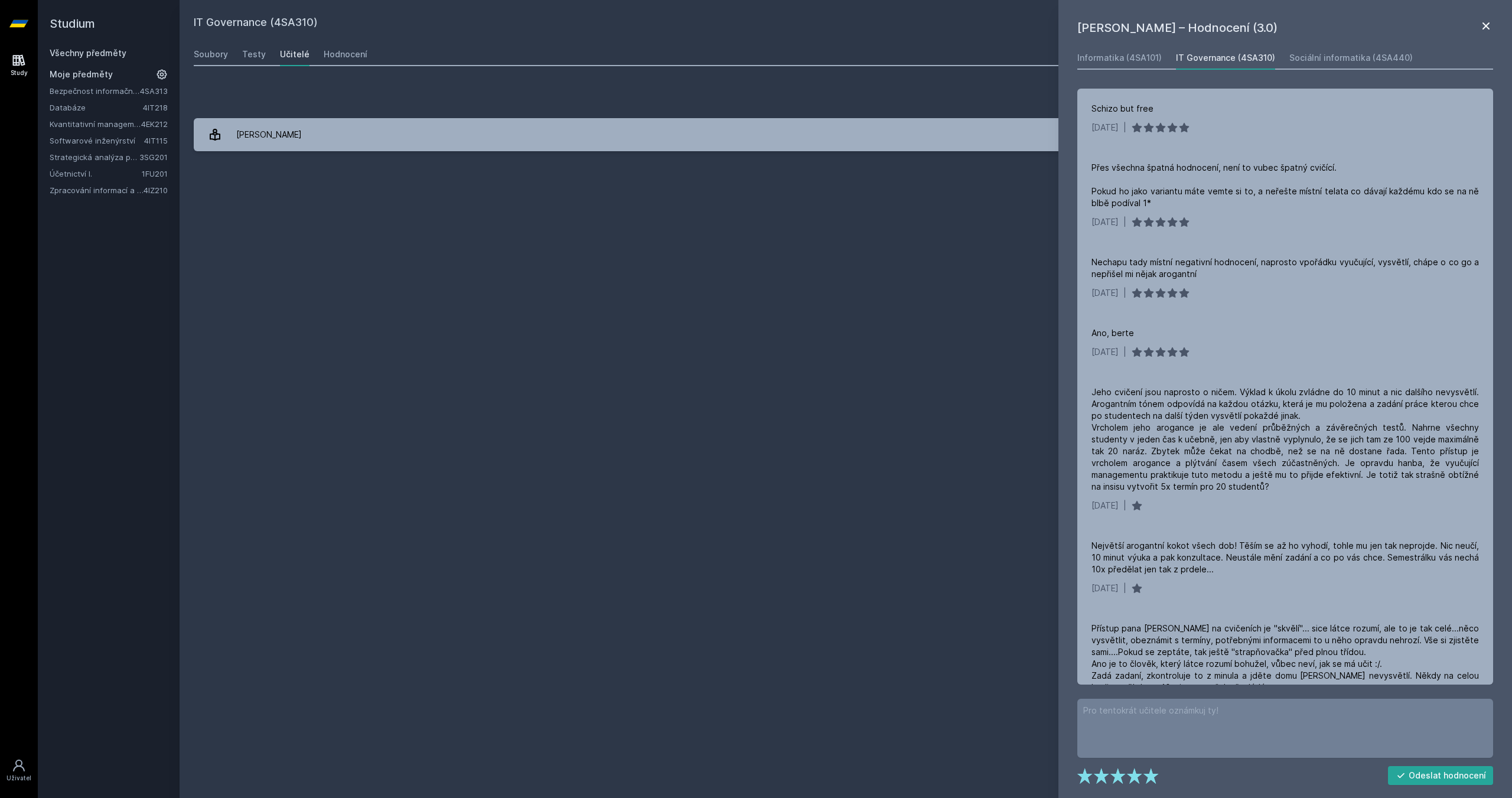
click at [1487, 28] on icon at bounding box center [1486, 26] width 7 height 7
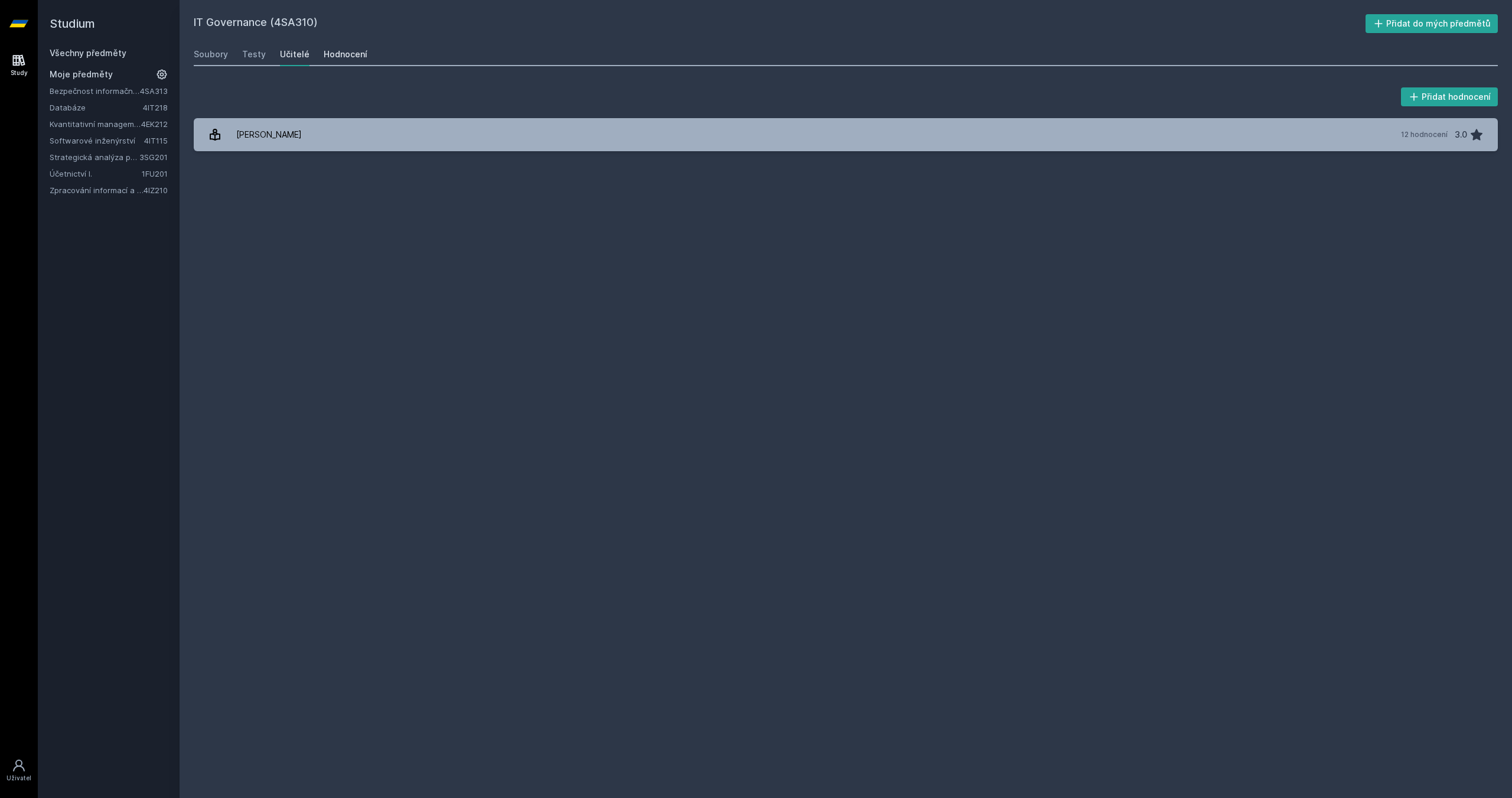
click at [356, 50] on div "Hodnocení" at bounding box center [346, 54] width 44 height 12
